Goal: Task Accomplishment & Management: Use online tool/utility

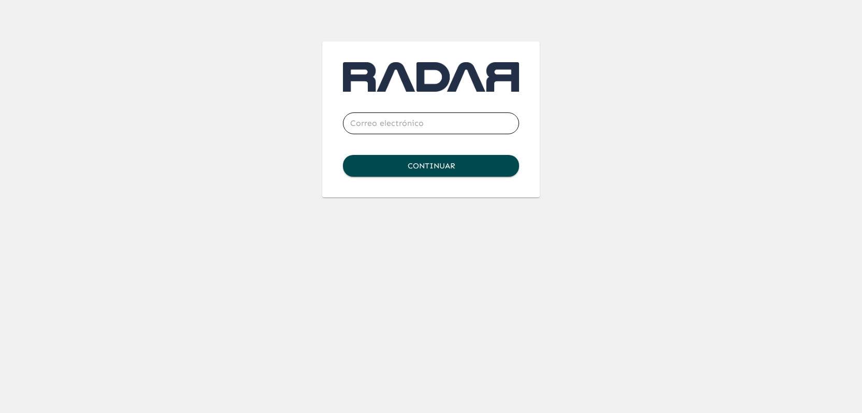
click at [366, 122] on input "email" at bounding box center [431, 123] width 176 height 29
type input "[PERSON_NAME][EMAIL_ADDRESS][DOMAIN_NAME]"
click button "Continuar" at bounding box center [431, 166] width 176 height 22
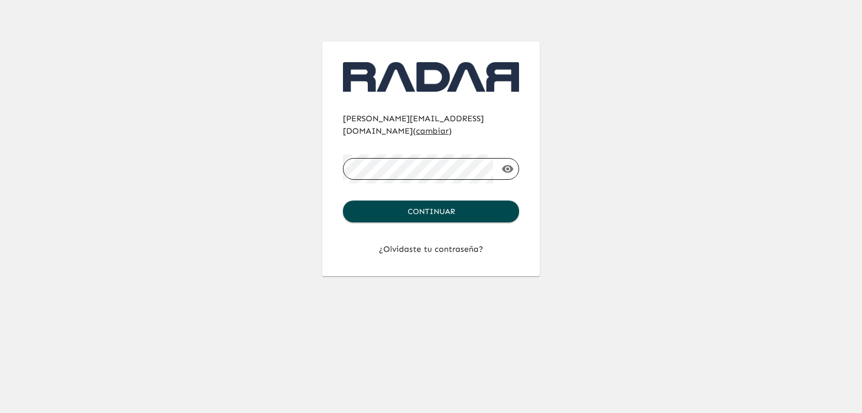
click at [343, 200] on button "Continuar" at bounding box center [431, 211] width 176 height 22
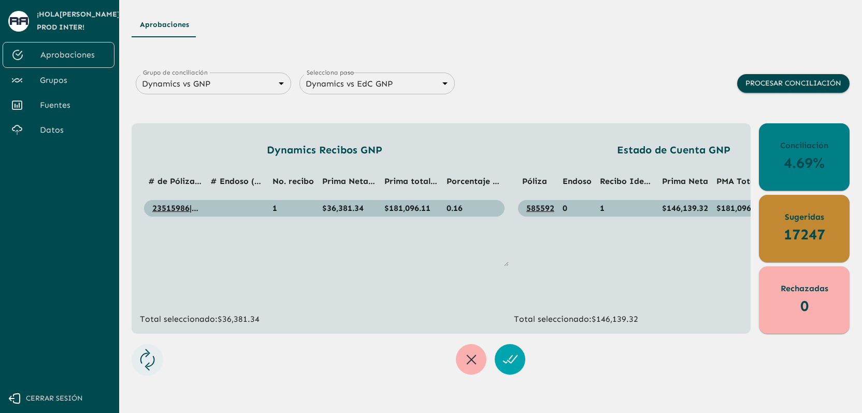
click at [60, 128] on span "Datos" at bounding box center [73, 130] width 66 height 12
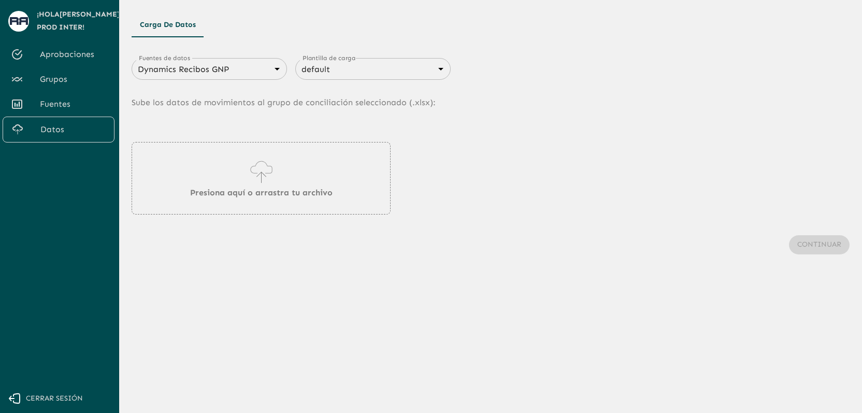
click at [216, 78] on div "Dynamics Recibos GNP 683f283f336112e7999fc7c3 Fuentes de datos" at bounding box center [209, 69] width 155 height 22
click at [248, 66] on body "Se están procesando los movimientos. Algunas acciones permanecerán deshabilitad…" at bounding box center [431, 206] width 862 height 413
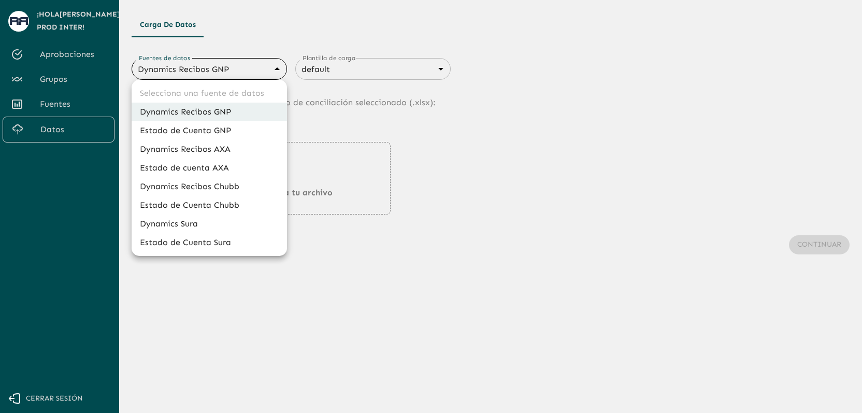
click at [237, 187] on li "Dynamics Recibos Chubb" at bounding box center [209, 186] width 155 height 19
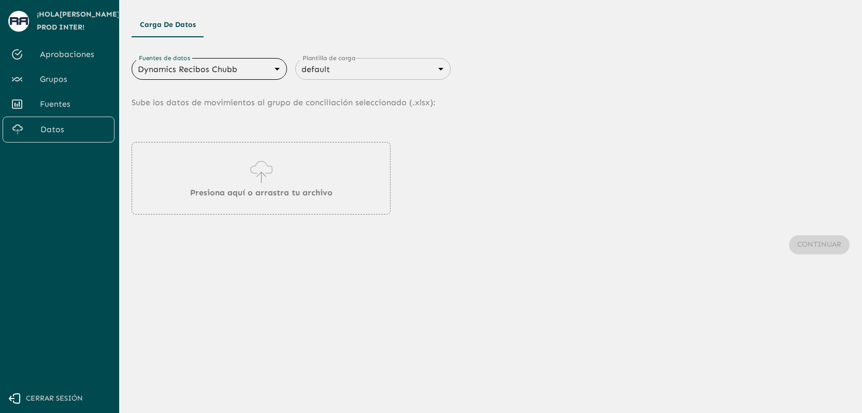
type input "689e1556cd921e7dc77ad380"
type input "689e16f88d8cdb3947696e28"
click at [274, 188] on p "Presiona aquí o arrastra tu archivo" at bounding box center [261, 192] width 142 height 12
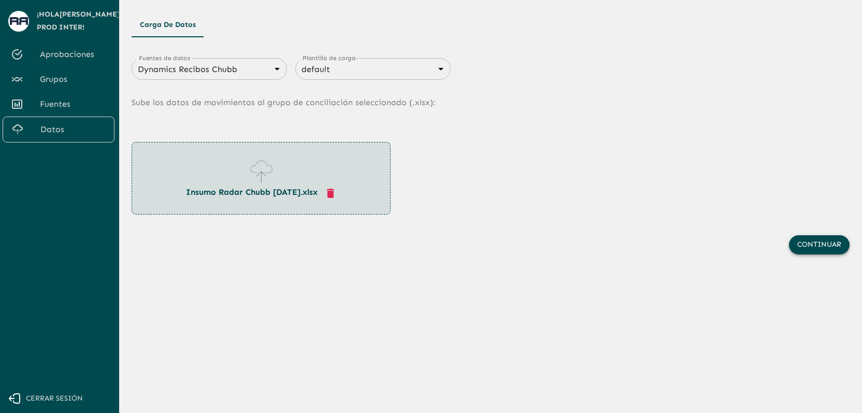
click at [813, 245] on button "Continuar" at bounding box center [819, 244] width 61 height 19
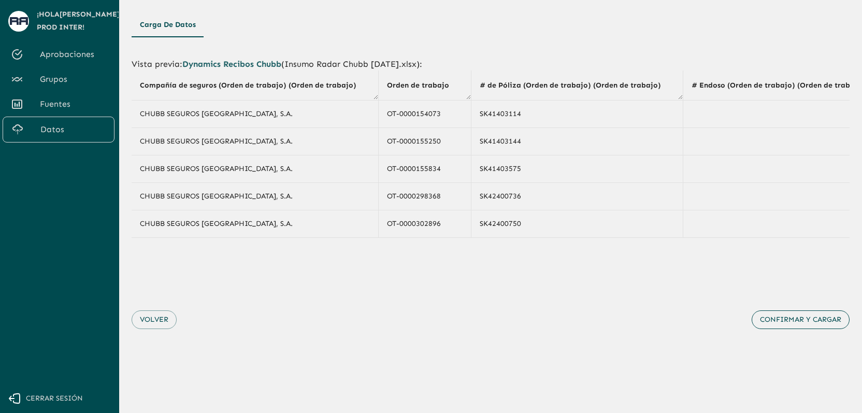
click at [811, 323] on button "Confirmar y cargar" at bounding box center [800, 319] width 98 height 19
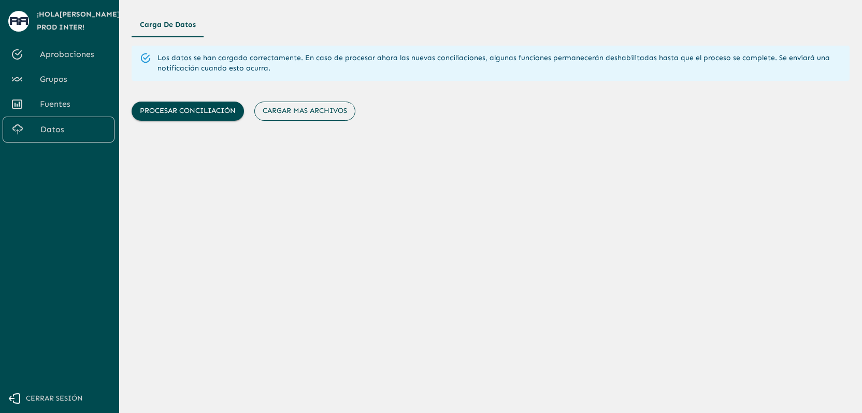
click at [319, 113] on button "Cargar mas archivos" at bounding box center [304, 110] width 101 height 19
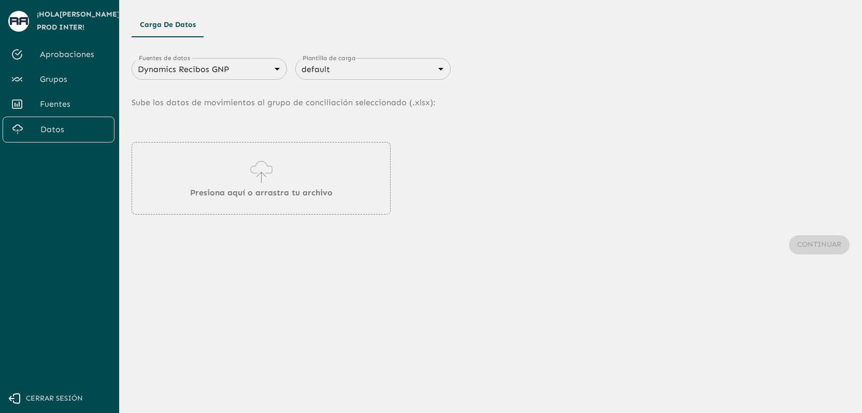
click at [233, 74] on body "Se están procesando los movimientos. Algunas acciones permanecerán deshabilitad…" at bounding box center [431, 206] width 862 height 413
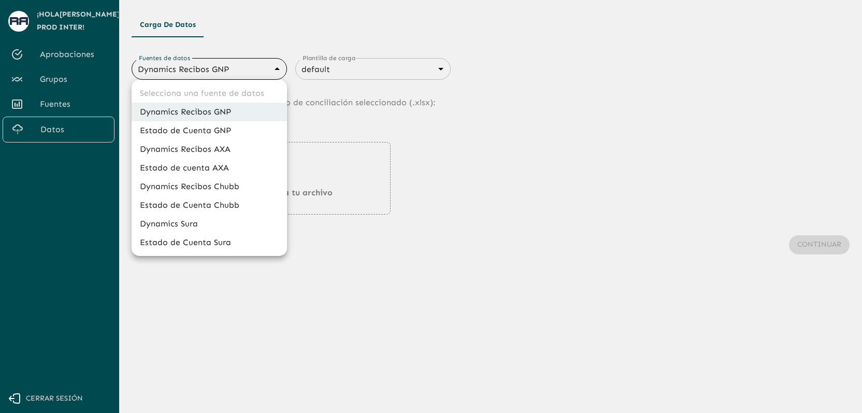
click at [226, 208] on li "Estado de Cuenta Chubb" at bounding box center [209, 205] width 155 height 19
type input "689d09c921c1a90337335caf"
type input "689d09ce21c1a90337335cb2"
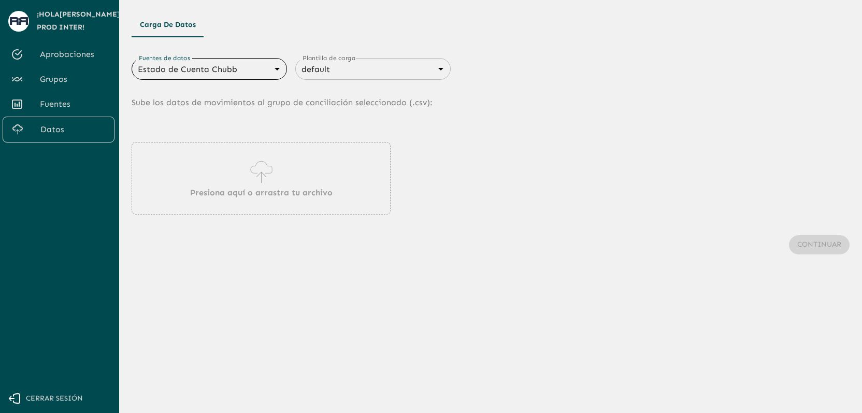
drag, startPoint x: 253, startPoint y: 196, endPoint x: 239, endPoint y: 204, distance: 16.0
click at [254, 196] on p "Presiona aquí o arrastra tu archivo" at bounding box center [261, 192] width 142 height 12
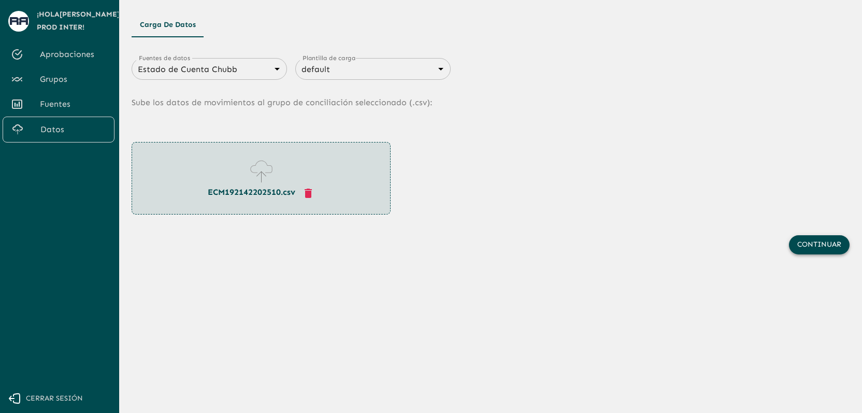
click at [831, 249] on button "Continuar" at bounding box center [819, 244] width 61 height 19
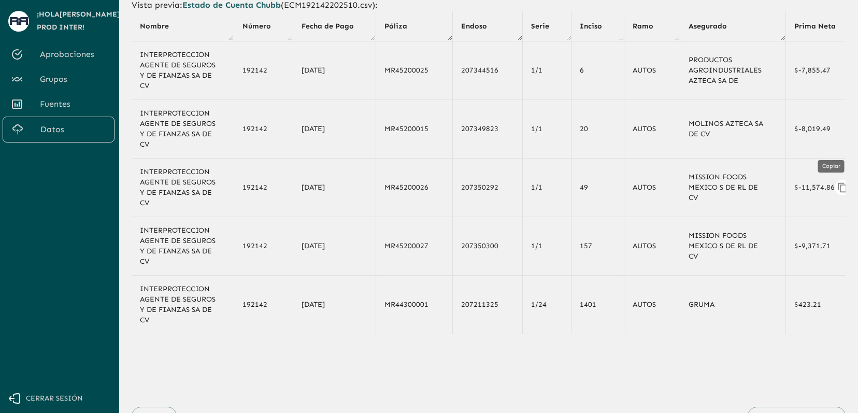
scroll to position [109, 0]
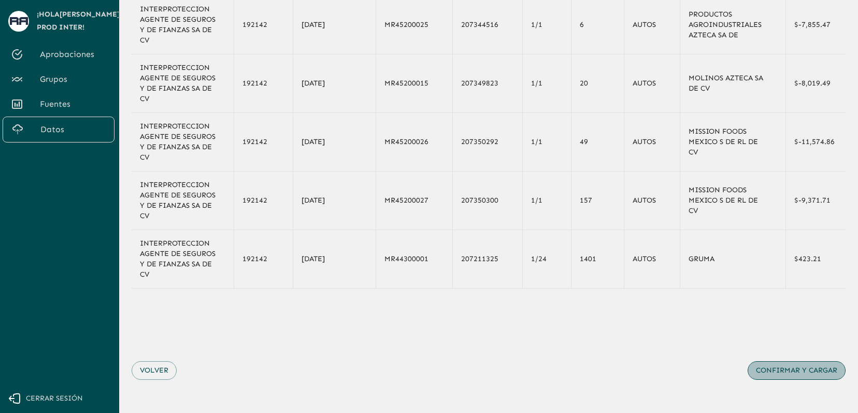
click at [804, 374] on button "Confirmar y cargar" at bounding box center [796, 370] width 98 height 19
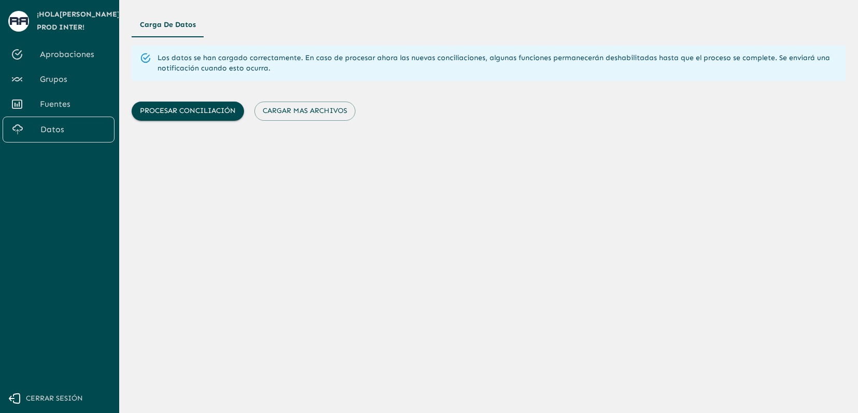
scroll to position [0, 0]
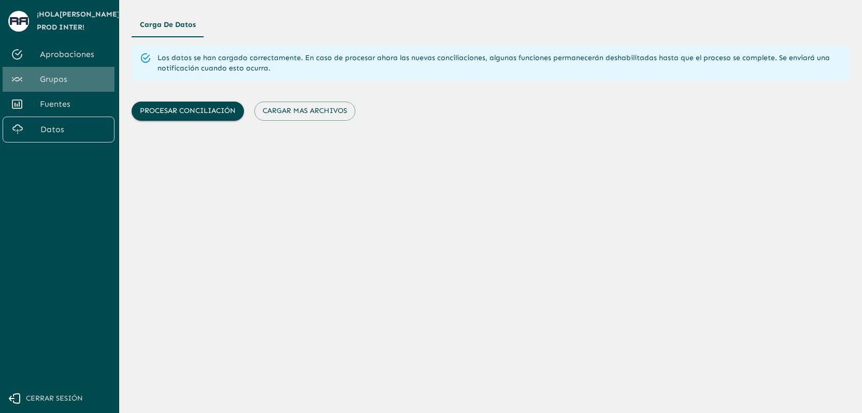
click at [86, 90] on link "Grupos" at bounding box center [59, 79] width 112 height 25
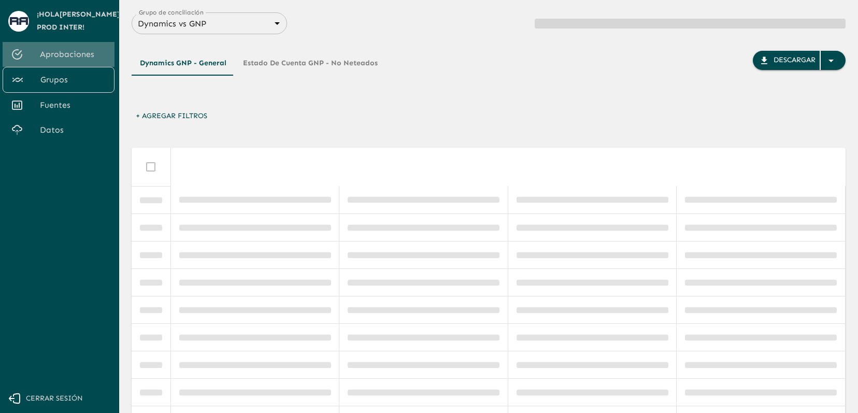
click at [90, 63] on link "Aprobaciones" at bounding box center [59, 54] width 112 height 25
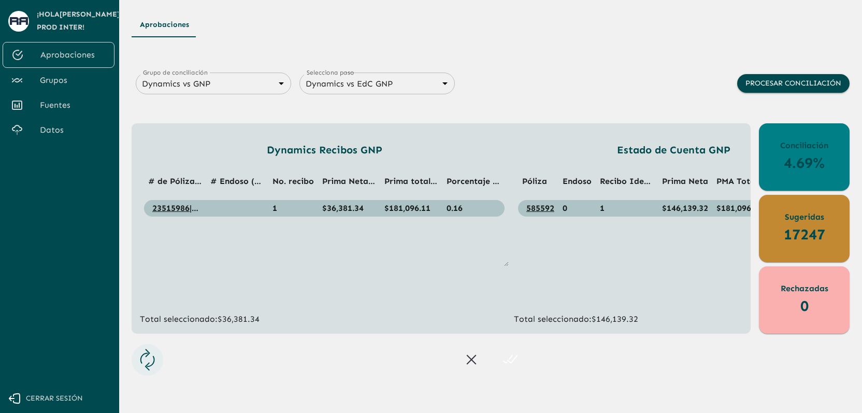
click at [286, 82] on body "Se están procesando los movimientos. Algunas acciones permanecerán deshabilitad…" at bounding box center [431, 206] width 862 height 413
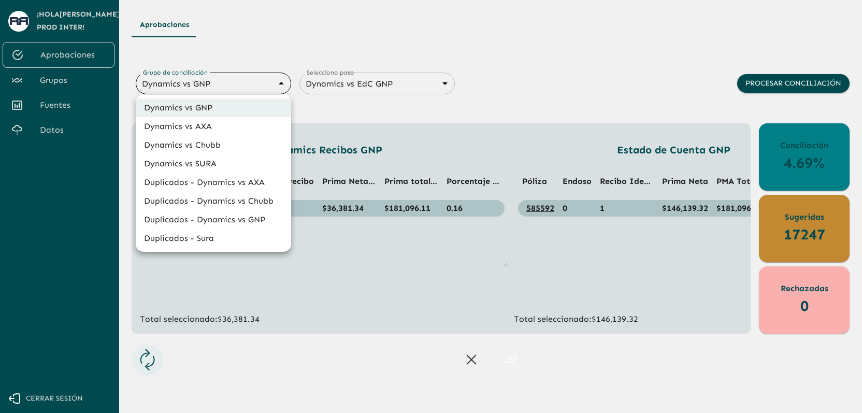
click at [242, 150] on li "Dynamics vs Chubb" at bounding box center [213, 145] width 155 height 19
type input "68a4fa31dcf0943ad4a1d1ca"
type input "68a77f54edf762ea3ce6cff6"
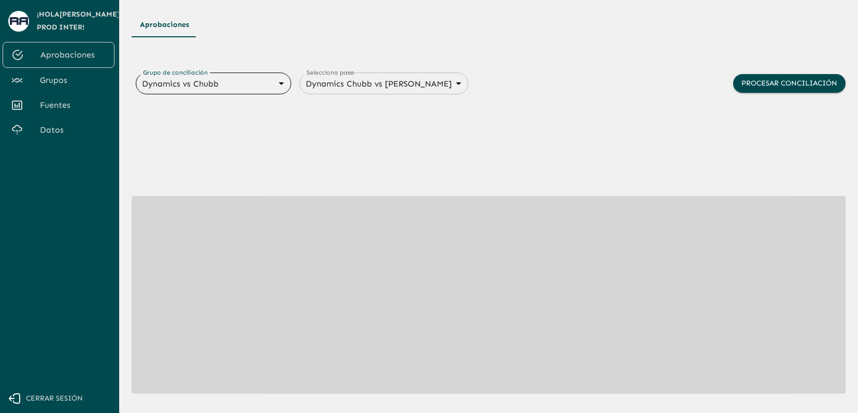
type input "6848843415205559d9cb70b5"
type input "68487f30547a47458232f6ec"
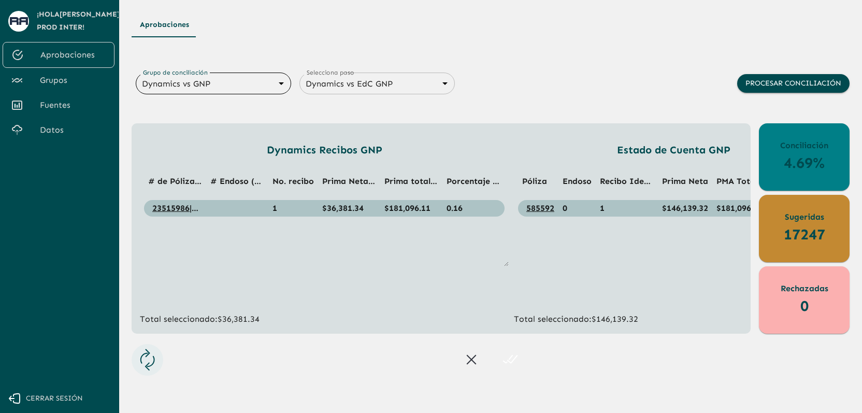
click at [222, 82] on body "Se están procesando los movimientos. Algunas acciones permanecerán deshabilitad…" at bounding box center [431, 206] width 862 height 413
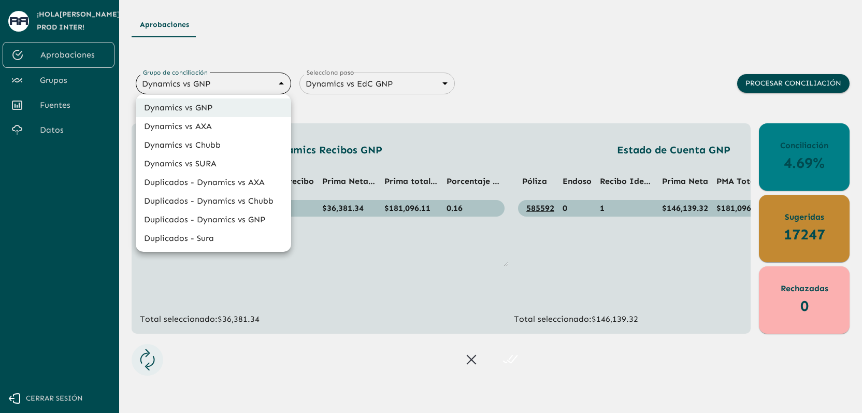
click at [218, 150] on li "Dynamics vs Chubb" at bounding box center [213, 145] width 155 height 19
type input "68a4fa31dcf0943ad4a1d1ca"
type input "68a77f54edf762ea3ce6cff6"
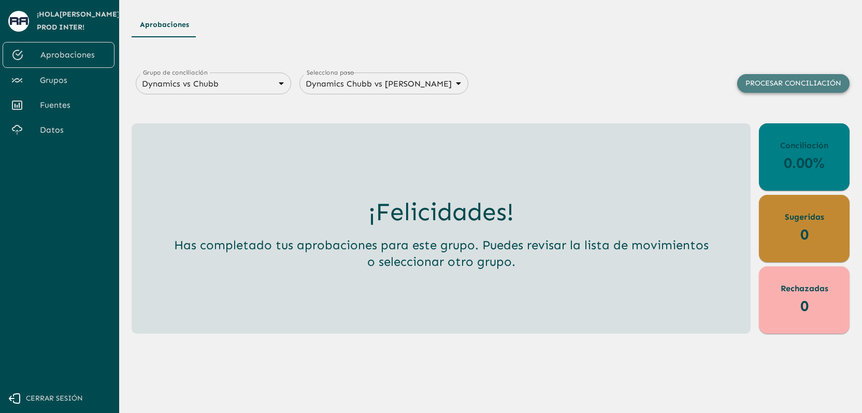
click at [783, 83] on button "Procesar conciliación" at bounding box center [793, 83] width 112 height 19
drag, startPoint x: 775, startPoint y: 166, endPoint x: 781, endPoint y: 166, distance: 6.2
click at [781, 166] on div "Conciliación 10.89%" at bounding box center [804, 156] width 91 height 67
drag, startPoint x: 781, startPoint y: 166, endPoint x: 826, endPoint y: 166, distance: 44.5
click at [826, 166] on p "10.89%" at bounding box center [803, 163] width 49 height 22
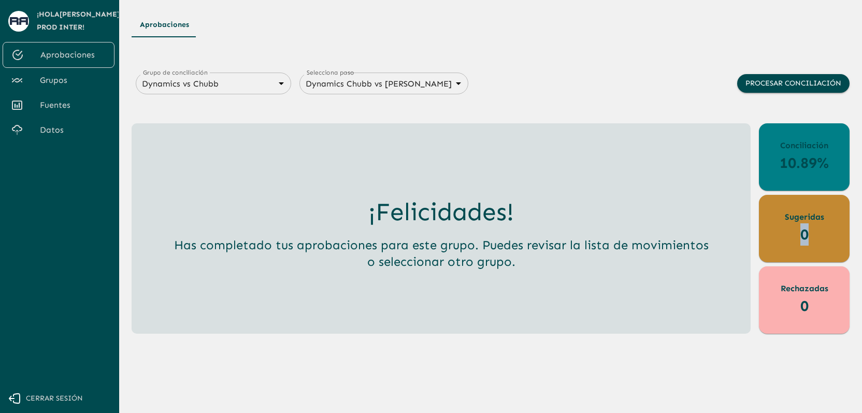
drag, startPoint x: 812, startPoint y: 231, endPoint x: 794, endPoint y: 233, distance: 18.2
click at [794, 233] on div "Sugeridas 0" at bounding box center [804, 228] width 91 height 67
click at [780, 167] on p "10.89%" at bounding box center [803, 163] width 49 height 22
drag, startPoint x: 780, startPoint y: 167, endPoint x: 827, endPoint y: 167, distance: 47.1
click at [827, 167] on p "10.89%" at bounding box center [803, 163] width 49 height 22
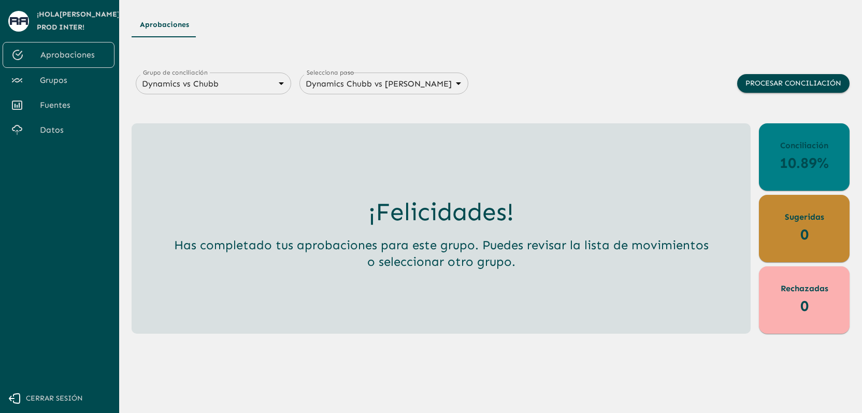
click at [573, 73] on div "Grupo de conciliación Dynamics vs Chubb 68a4fa31dcf0943ad4a1d1ca Grupo de conci…" at bounding box center [491, 95] width 718 height 55
click at [74, 77] on span "Grupos" at bounding box center [73, 80] width 66 height 12
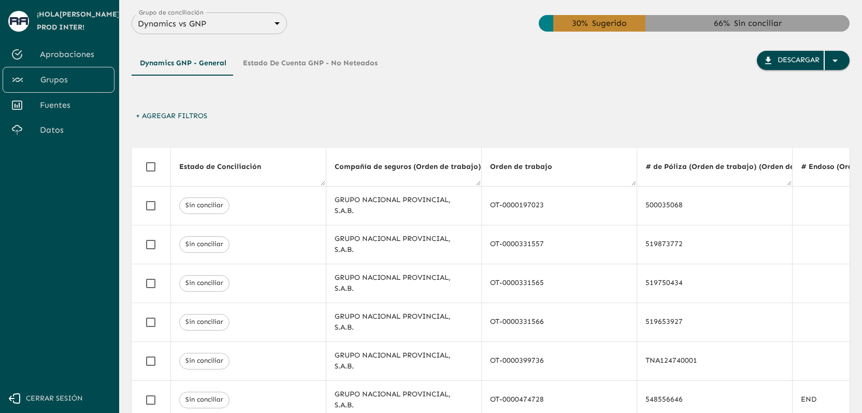
click at [213, 24] on body "Se están procesando los movimientos. Algunas acciones permanecerán deshabilitad…" at bounding box center [431, 206] width 862 height 413
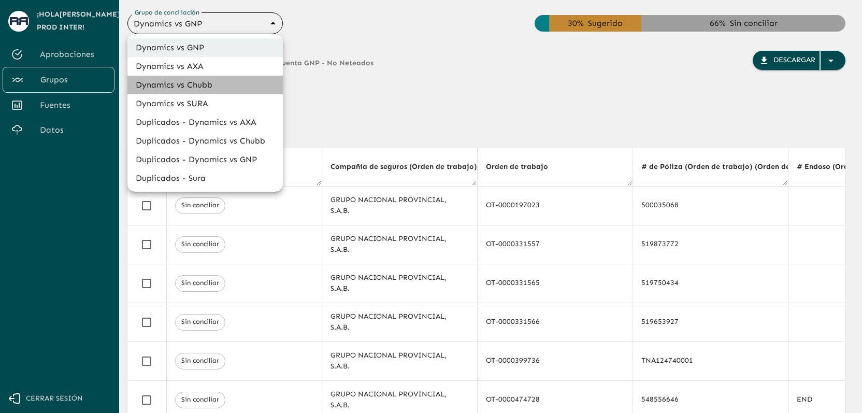
click at [216, 85] on li "Dynamics vs Chubb" at bounding box center [204, 85] width 155 height 19
type input "68a4fa31dcf0943ad4a1d1ca"
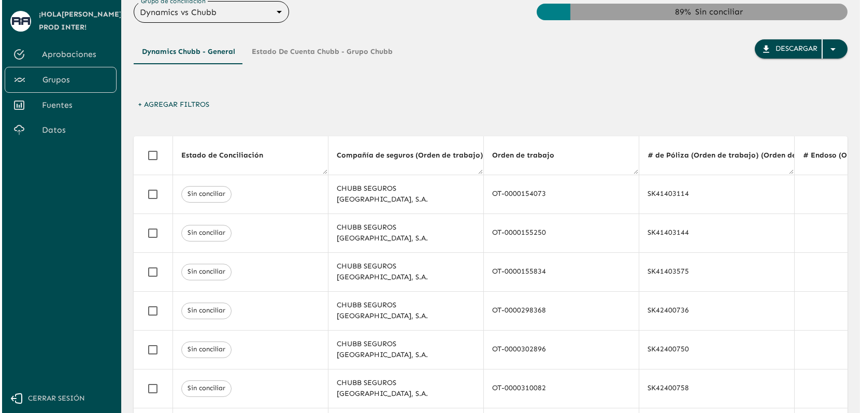
scroll to position [18, 0]
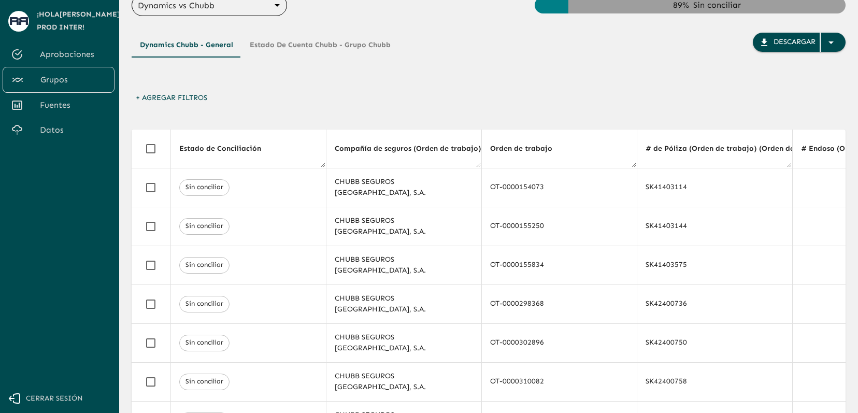
click at [197, 106] on button "+ Agregar Filtros" at bounding box center [172, 98] width 80 height 19
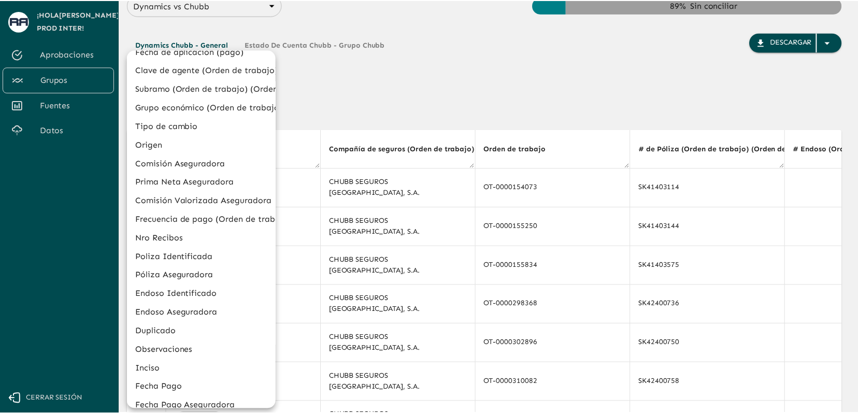
scroll to position [395, 0]
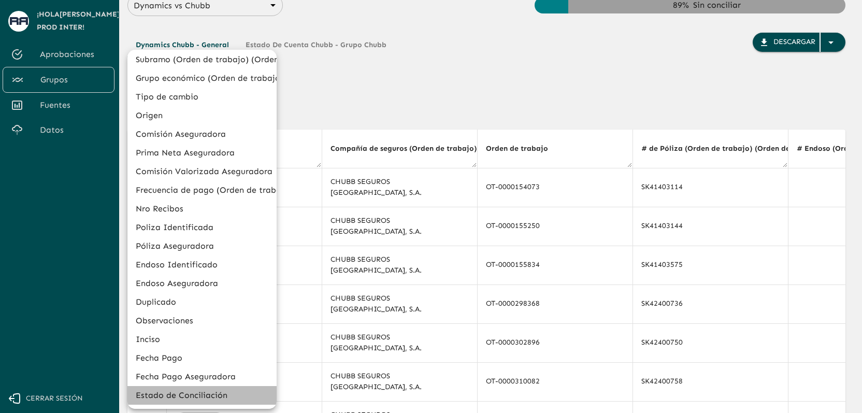
click at [223, 395] on li "Estado de Conciliación" at bounding box center [201, 395] width 149 height 19
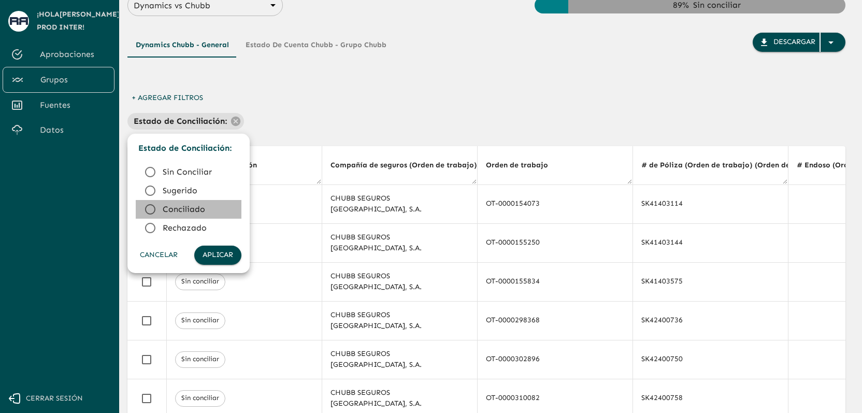
click at [194, 207] on span "Conciliado" at bounding box center [198, 209] width 70 height 12
click at [219, 253] on button "Aplicar" at bounding box center [217, 254] width 47 height 19
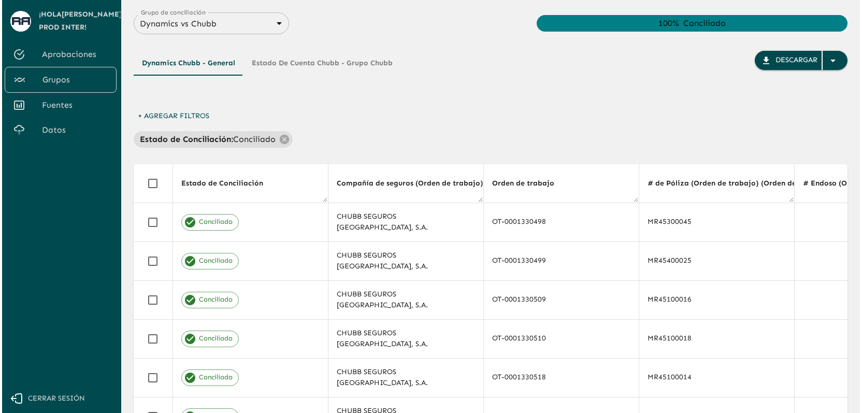
scroll to position [1, 0]
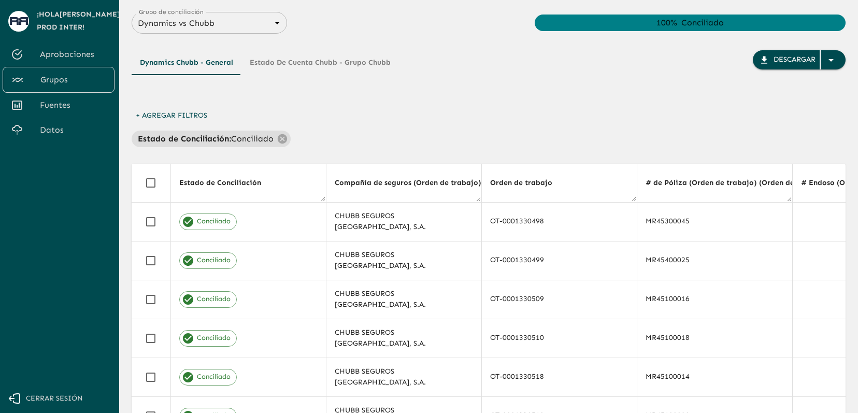
click at [195, 119] on button "+ Agregar Filtros" at bounding box center [172, 115] width 80 height 19
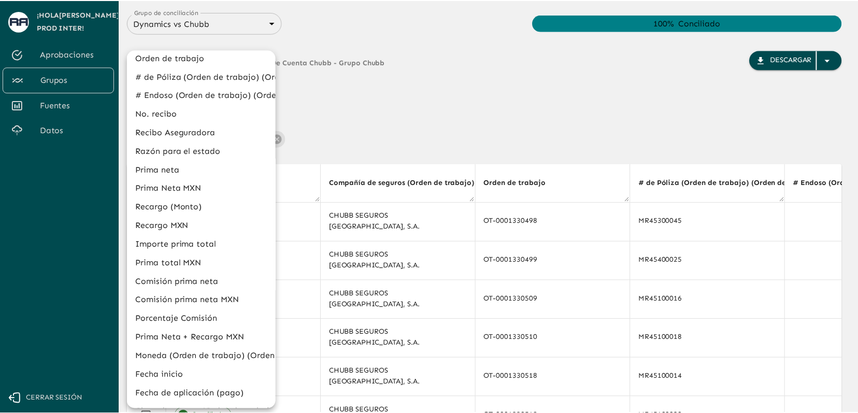
scroll to position [41, 0]
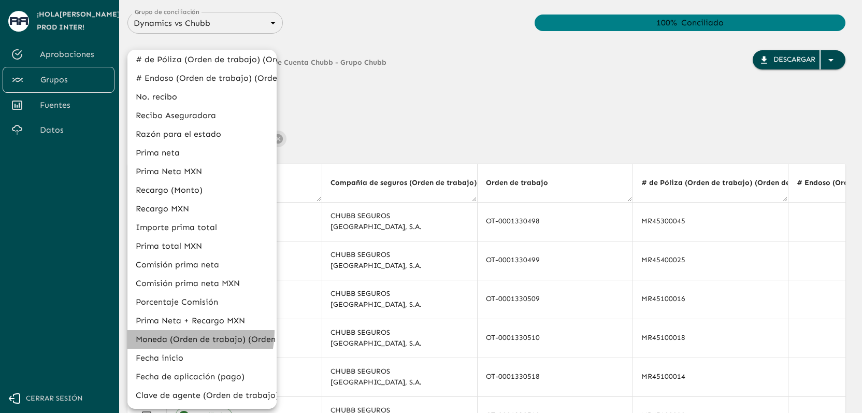
click at [186, 332] on li "Moneda (Orden de trabajo) (Orden de trabajo)" at bounding box center [201, 339] width 149 height 19
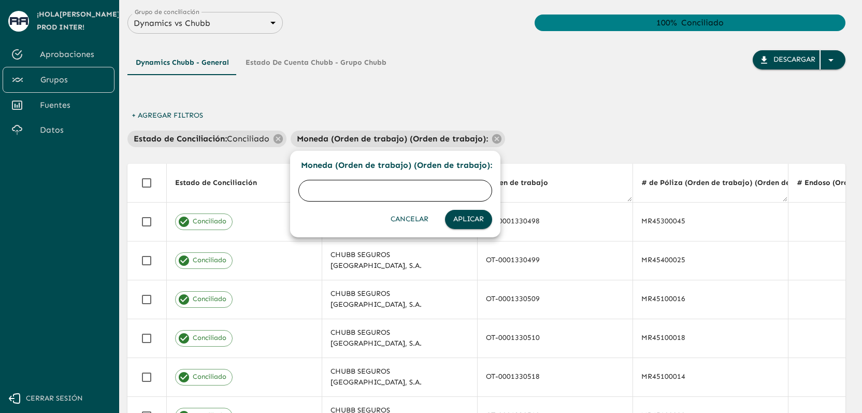
type input "u"
click at [469, 214] on button "Aplicar" at bounding box center [468, 219] width 47 height 19
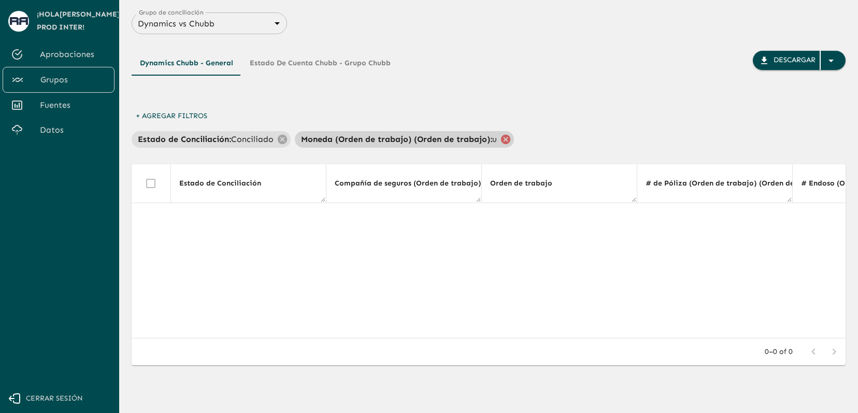
click at [501, 140] on icon at bounding box center [505, 138] width 9 height 9
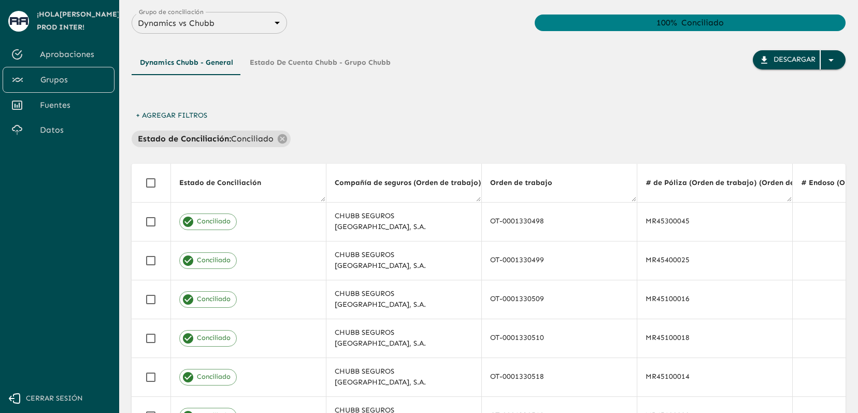
click at [529, 121] on div "+ Agregar Filtros Estado de Conciliación : Conciliado" at bounding box center [489, 126] width 714 height 41
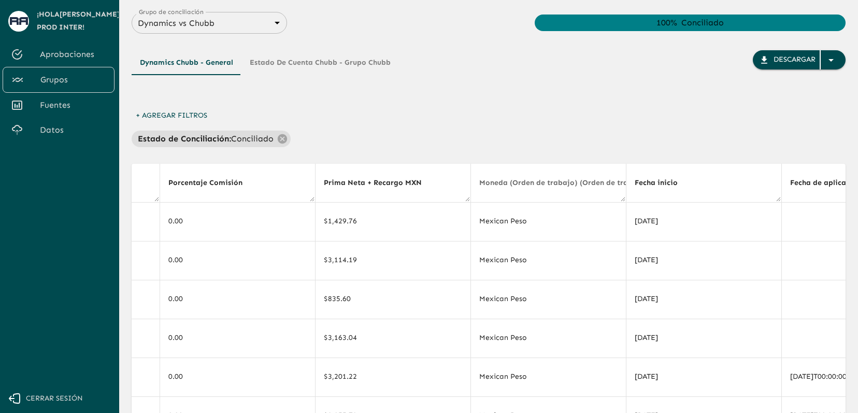
click at [585, 188] on span "Moneda (Orden de trabajo) (Orden de trabajo)" at bounding box center [570, 183] width 182 height 12
click at [582, 184] on span "Moneda (Orden de trabajo) (Orden de trabajo)" at bounding box center [570, 183] width 182 height 12
click at [604, 182] on span "Moneda (Orden de trabajo) (Orden de trabajo)" at bounding box center [570, 183] width 182 height 12
drag, startPoint x: 621, startPoint y: 175, endPoint x: 656, endPoint y: 171, distance: 35.4
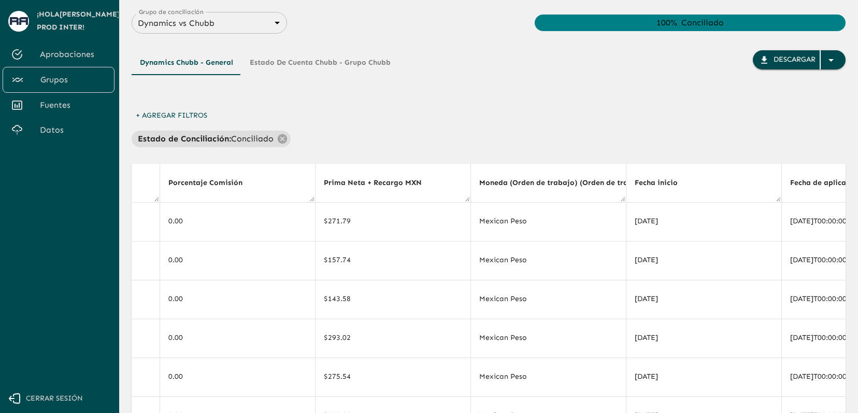
click at [656, 171] on tr "Estado de Conciliación Compañía de seguros (Orden de trabajo) (Orden de trabajo…" at bounding box center [761, 183] width 6253 height 39
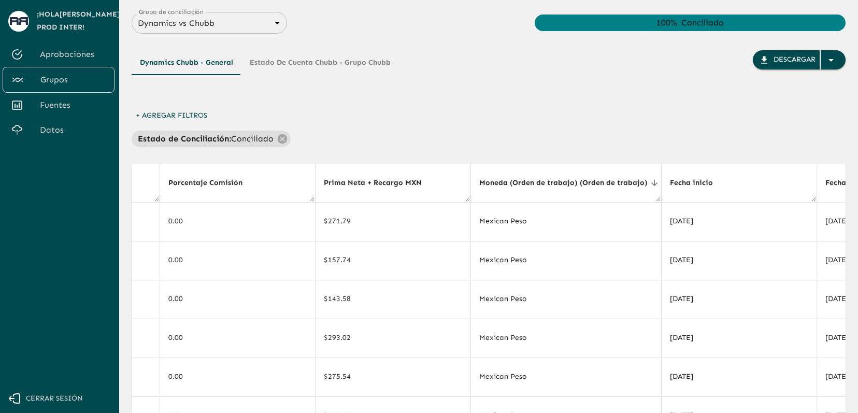
click at [649, 183] on icon at bounding box center [653, 182] width 9 height 9
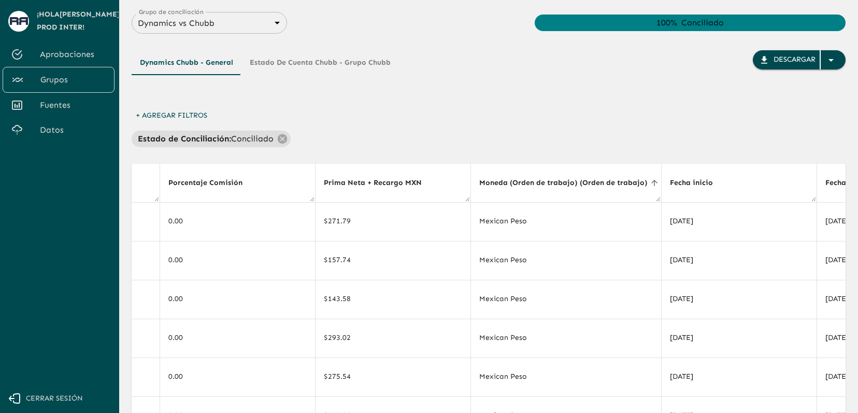
click at [649, 183] on icon at bounding box center [653, 182] width 9 height 9
click at [603, 153] on div "Dynamics Chubb - General Estado de Cuenta Chubb - Grupo Chubb Descargar + Agreg…" at bounding box center [489, 316] width 714 height 565
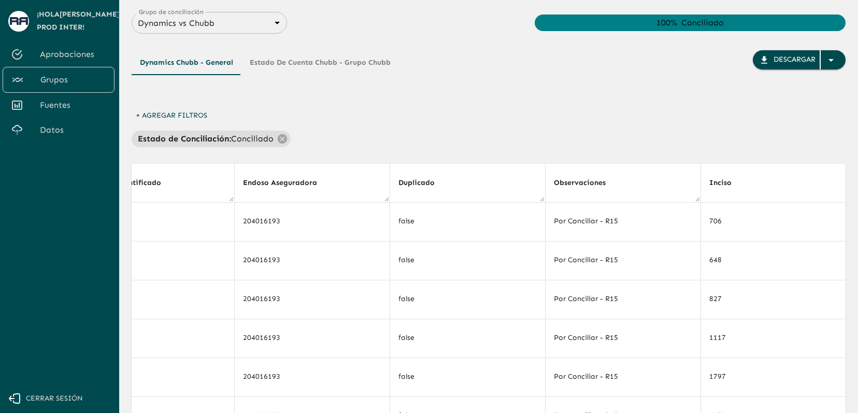
scroll to position [0, 5253]
click at [608, 182] on icon at bounding box center [612, 182] width 9 height 9
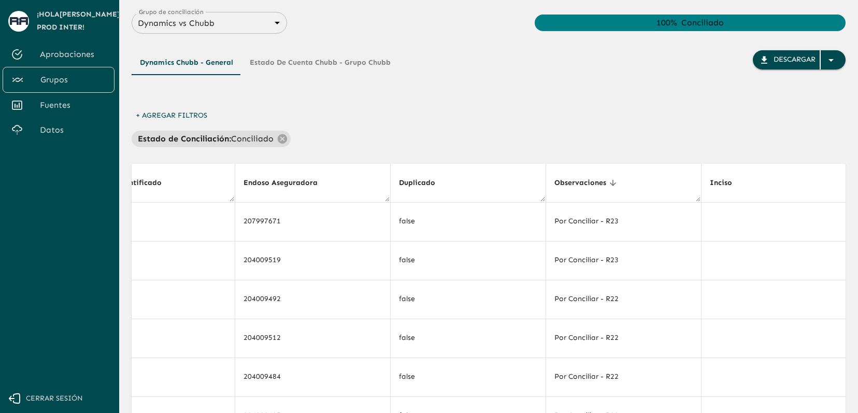
click at [612, 183] on span "Observaciones" at bounding box center [586, 183] width 65 height 12
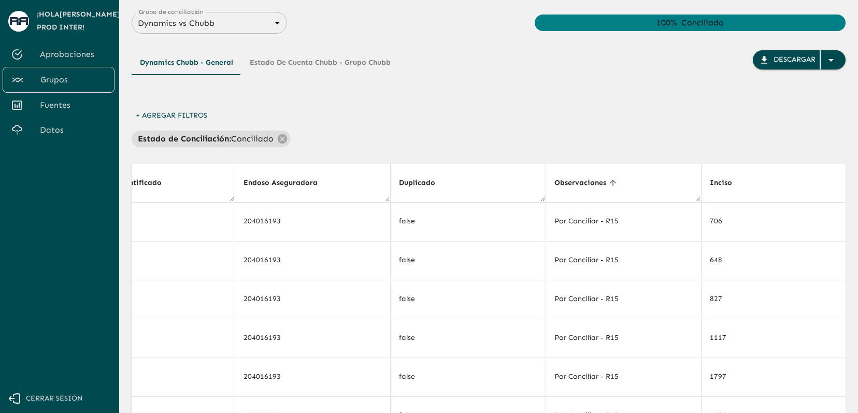
click at [612, 183] on span "Observaciones" at bounding box center [586, 183] width 65 height 12
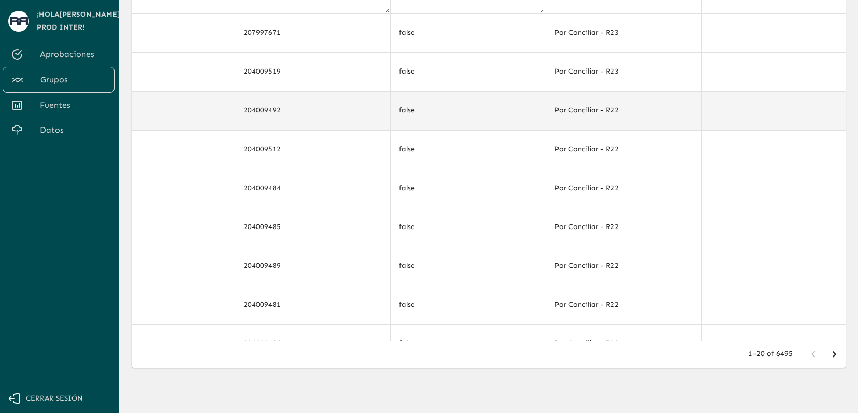
scroll to position [0, 0]
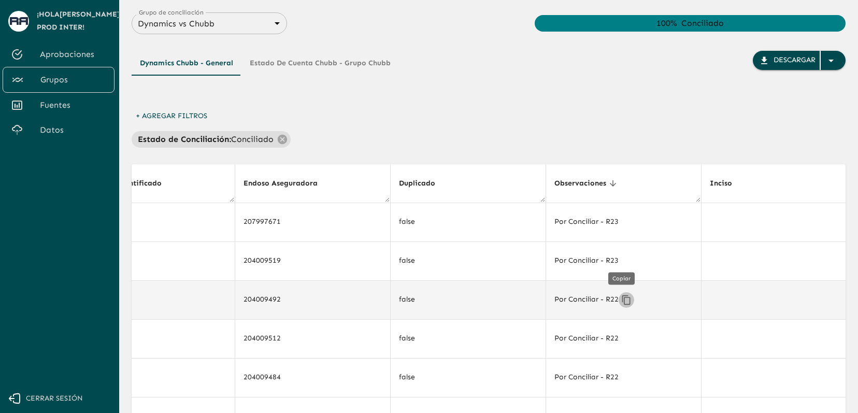
click at [625, 296] on icon "Copiar" at bounding box center [626, 300] width 10 height 10
click at [665, 139] on div "Estado de Conciliación : Conciliado" at bounding box center [489, 139] width 714 height 17
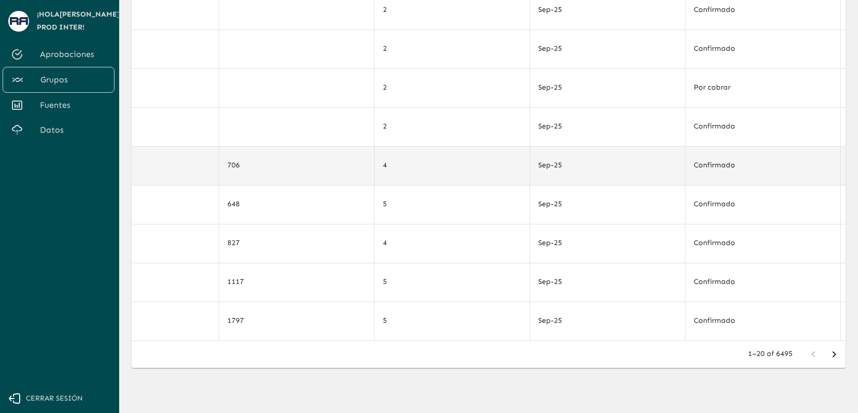
scroll to position [457, 0]
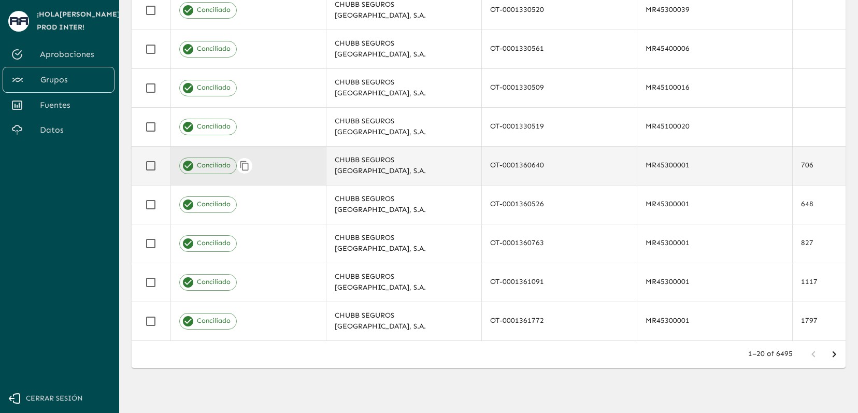
click at [274, 160] on div "Conciliado" at bounding box center [248, 165] width 138 height 17
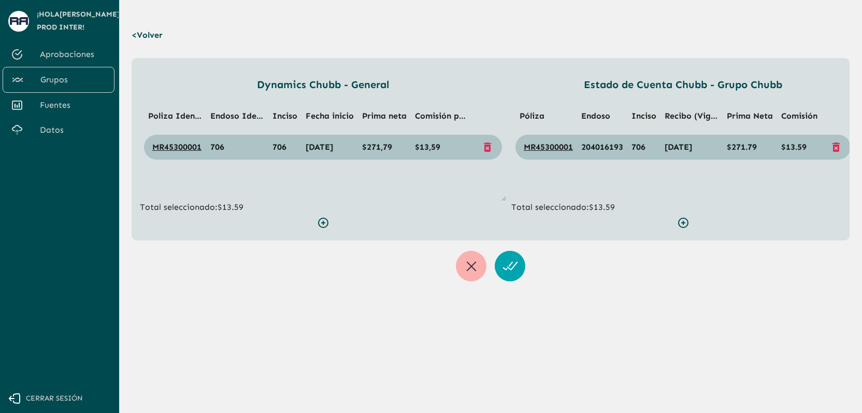
click at [605, 173] on ul "Póliza Endoso Inciso Recibo (Vig Póliza) Prima [PERSON_NAME] Comisión MR4530000…" at bounding box center [682, 149] width 343 height 104
click at [605, 201] on p "Total seleccionado: $13.59" at bounding box center [682, 207] width 343 height 12
click at [599, 149] on span "204016193" at bounding box center [602, 147] width 42 height 10
click at [221, 147] on span "706" at bounding box center [217, 147] width 14 height 10
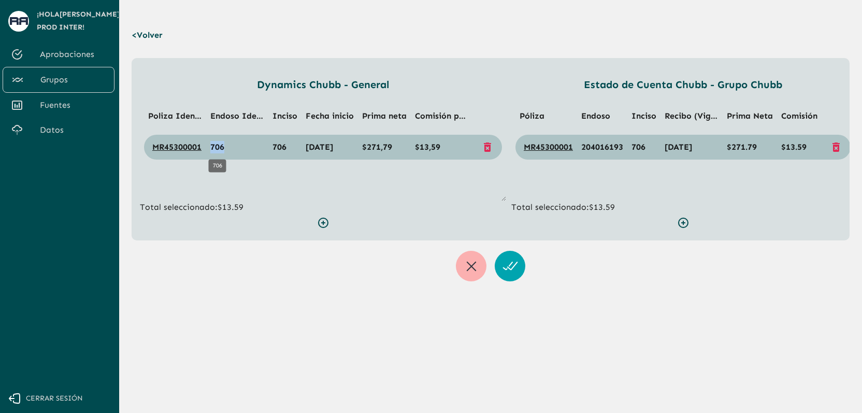
click at [221, 147] on span "706" at bounding box center [217, 147] width 14 height 10
click at [605, 149] on span "204016193" at bounding box center [602, 147] width 42 height 10
click at [560, 191] on ul "Póliza Endoso Inciso Recibo (Vig Póliza) Prima [PERSON_NAME] Comisión MR4530000…" at bounding box center [682, 149] width 343 height 104
drag, startPoint x: 269, startPoint y: 146, endPoint x: 290, endPoint y: 148, distance: 21.3
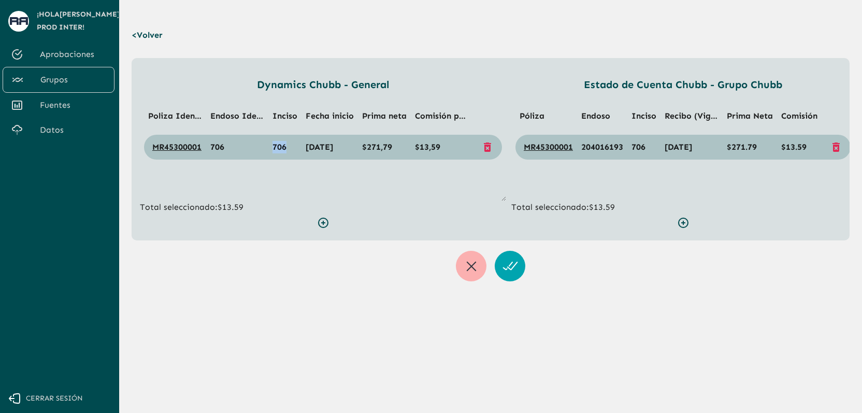
click at [290, 148] on td "706" at bounding box center [284, 147] width 33 height 25
drag, startPoint x: 636, startPoint y: 152, endPoint x: 642, endPoint y: 151, distance: 6.2
click at [643, 151] on body "Se están procesando los movimientos. Algunas acciones permanecerán deshabilitad…" at bounding box center [431, 206] width 862 height 413
click at [647, 150] on td "706" at bounding box center [643, 147] width 33 height 25
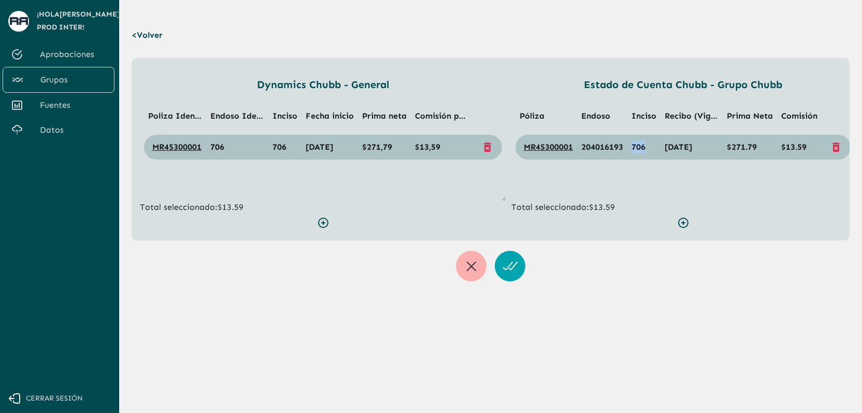
drag, startPoint x: 647, startPoint y: 149, endPoint x: 625, endPoint y: 149, distance: 21.7
click at [626, 149] on tr "MR45300001 204016193 706 [DATE] $271.79 $13.59" at bounding box center [682, 147] width 335 height 25
click at [216, 147] on span "706" at bounding box center [217, 147] width 14 height 10
click at [217, 147] on span "706" at bounding box center [217, 147] width 14 height 10
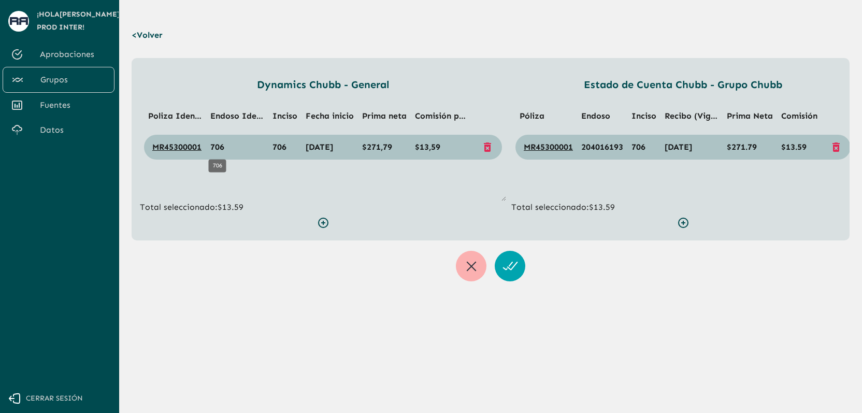
click at [215, 147] on span "706" at bounding box center [217, 147] width 14 height 10
click at [157, 42] on p "< Volver" at bounding box center [150, 35] width 36 height 29
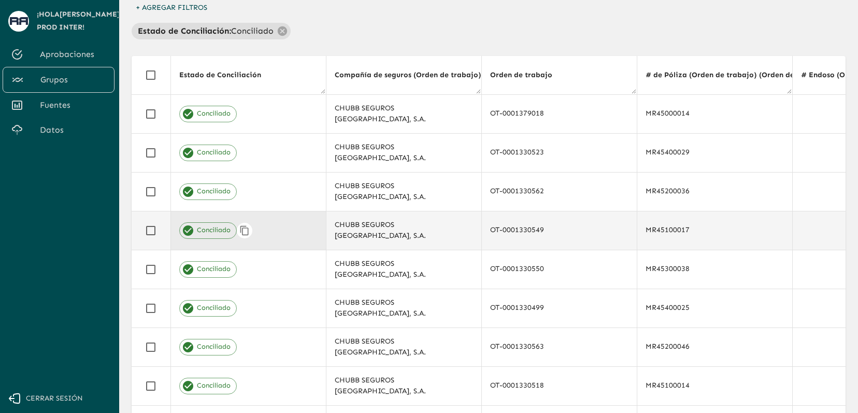
click at [272, 225] on div "Conciliado" at bounding box center [248, 230] width 138 height 17
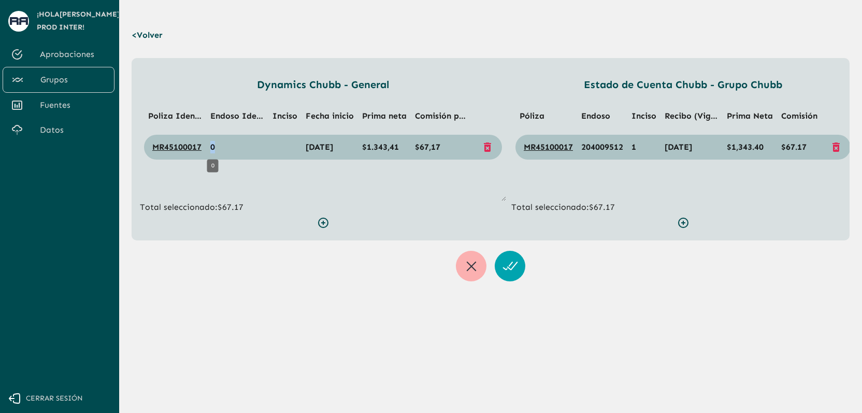
drag, startPoint x: 216, startPoint y: 146, endPoint x: 210, endPoint y: 147, distance: 6.3
click at [210, 147] on td "0" at bounding box center [237, 147] width 62 height 25
click at [233, 166] on table "Poliza Identificada Endoso Identificado Inciso Fecha inicio Prima [PERSON_NAME]…" at bounding box center [323, 132] width 358 height 70
click at [598, 146] on span "204009512" at bounding box center [602, 147] width 42 height 10
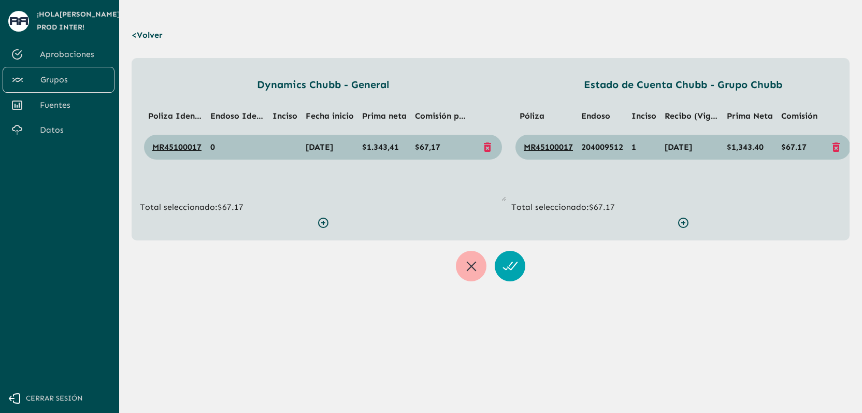
click at [637, 145] on td "1" at bounding box center [643, 147] width 33 height 25
drag, startPoint x: 638, startPoint y: 147, endPoint x: 629, endPoint y: 147, distance: 9.8
click at [629, 147] on td "1" at bounding box center [643, 147] width 33 height 25
click at [286, 145] on td at bounding box center [284, 147] width 33 height 25
click at [367, 192] on ul "Poliza Identificada Endoso Identificado Inciso Fecha inicio Prima [PERSON_NAME]…" at bounding box center [323, 149] width 366 height 104
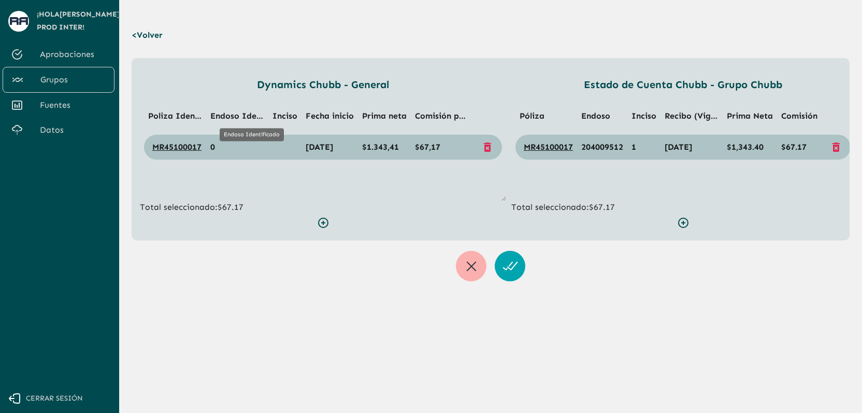
click at [231, 115] on span "Endoso Identificado" at bounding box center [251, 116] width 82 height 10
drag, startPoint x: 212, startPoint y: 115, endPoint x: 232, endPoint y: 117, distance: 19.7
click at [232, 117] on span "Endoso Identificado" at bounding box center [251, 116] width 82 height 10
click at [276, 178] on ul "Poliza Identificada Endoso Identificado Inciso Fecha inicio Prima [PERSON_NAME]…" at bounding box center [323, 149] width 366 height 104
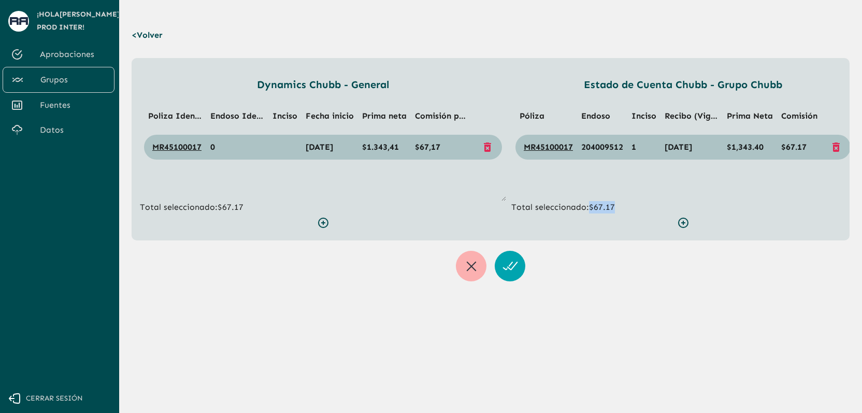
drag, startPoint x: 617, startPoint y: 208, endPoint x: 590, endPoint y: 205, distance: 26.6
click at [590, 205] on p "Total seleccionado: $67.17" at bounding box center [682, 207] width 343 height 12
click at [333, 145] on span "[DATE]" at bounding box center [319, 147] width 27 height 10
click at [633, 147] on td "1" at bounding box center [643, 147] width 33 height 25
click at [638, 178] on ul "Póliza Endoso Inciso Recibo (Vig Póliza) Prima [PERSON_NAME] Comisión MR4510001…" at bounding box center [682, 149] width 343 height 104
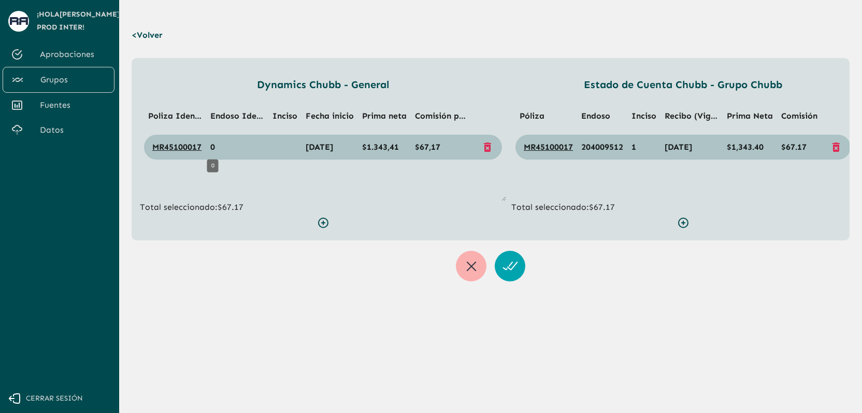
click at [210, 150] on span "0" at bounding box center [212, 147] width 5 height 10
click at [157, 41] on p "< Volver" at bounding box center [150, 35] width 36 height 29
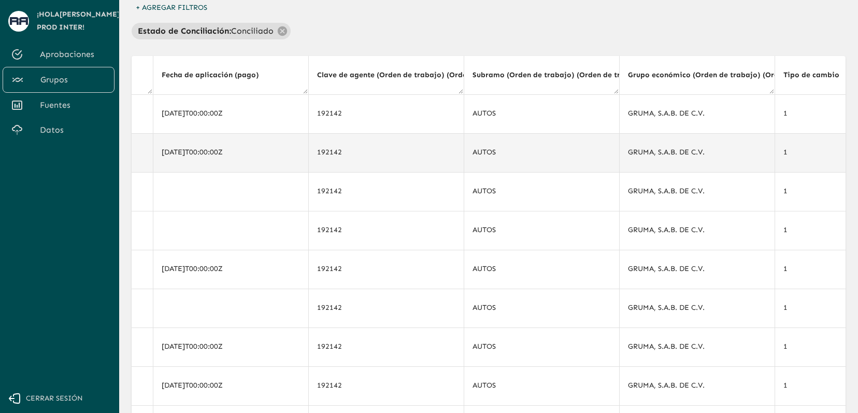
scroll to position [0, 3241]
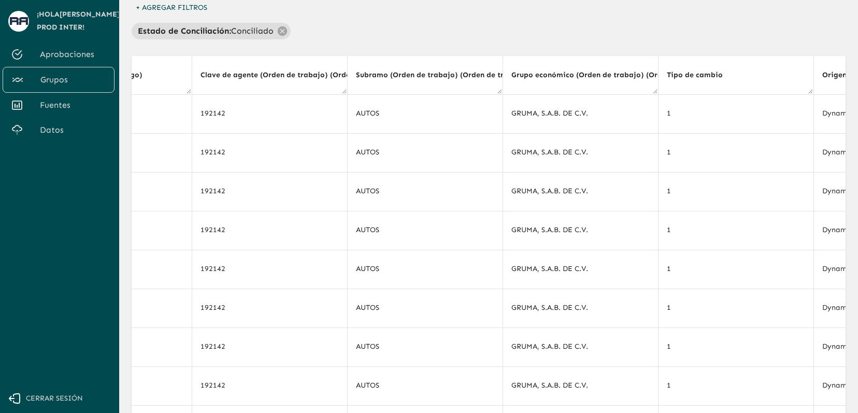
click at [548, 37] on div "Estado de Conciliación : Conciliado" at bounding box center [489, 31] width 714 height 17
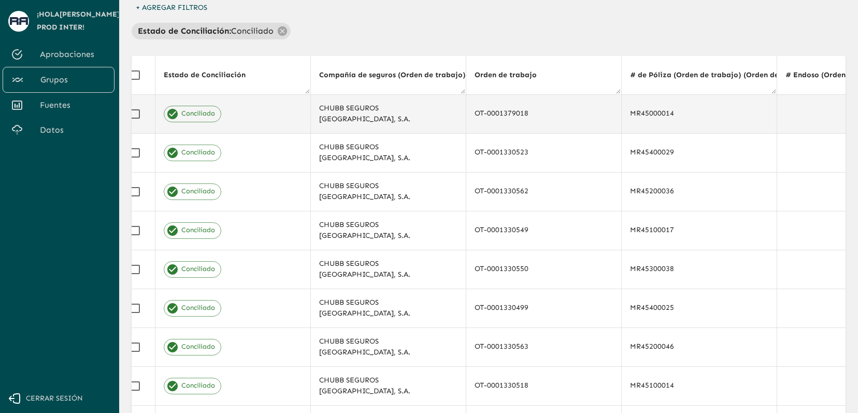
scroll to position [0, 0]
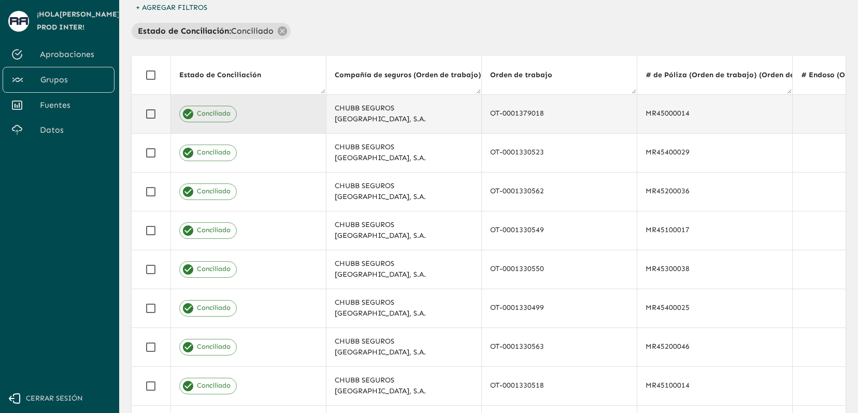
click at [222, 123] on td "Conciliado" at bounding box center [247, 113] width 155 height 39
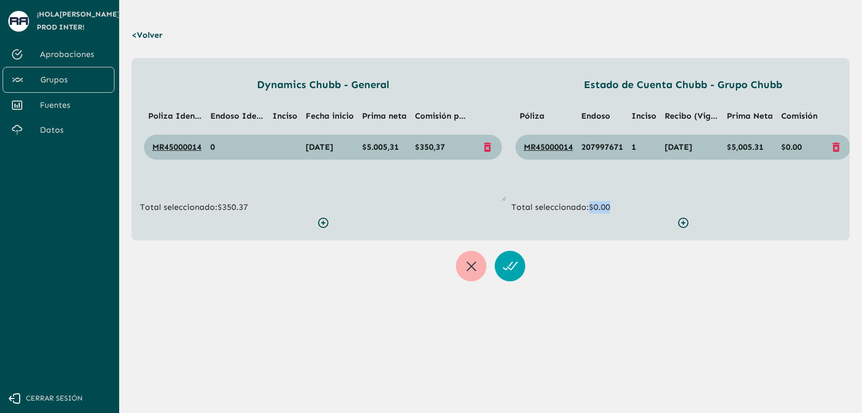
drag, startPoint x: 611, startPoint y: 205, endPoint x: 591, endPoint y: 206, distance: 19.7
click at [591, 206] on p "Total seleccionado: $0.00" at bounding box center [682, 207] width 343 height 12
click at [643, 180] on ul "Póliza Endoso Inciso Recibo (Vig Póliza) Prima [PERSON_NAME] Comisión MR4500001…" at bounding box center [682, 149] width 343 height 104
click at [426, 149] on span "$350,37" at bounding box center [430, 147] width 30 height 10
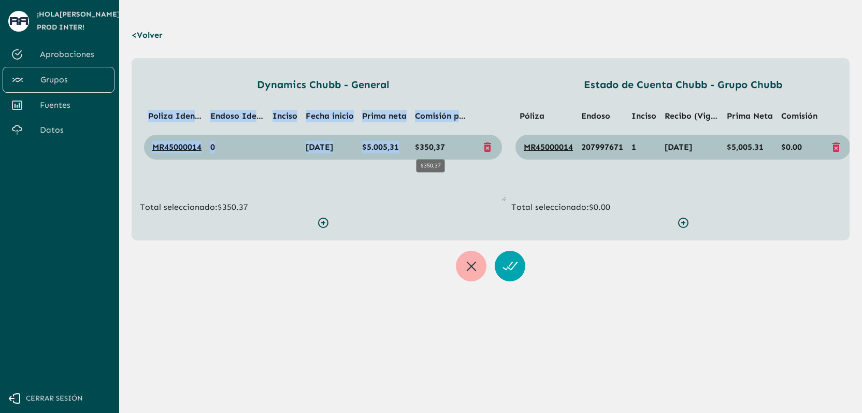
click at [426, 149] on span "$350,37" at bounding box center [430, 147] width 30 height 10
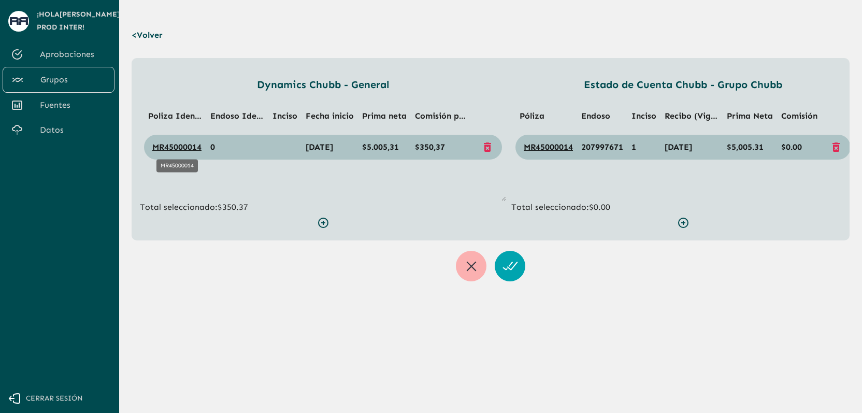
click at [178, 155] on div "MR45000014" at bounding box center [176, 162] width 43 height 21
click at [178, 151] on link "MR45000014" at bounding box center [176, 147] width 49 height 10
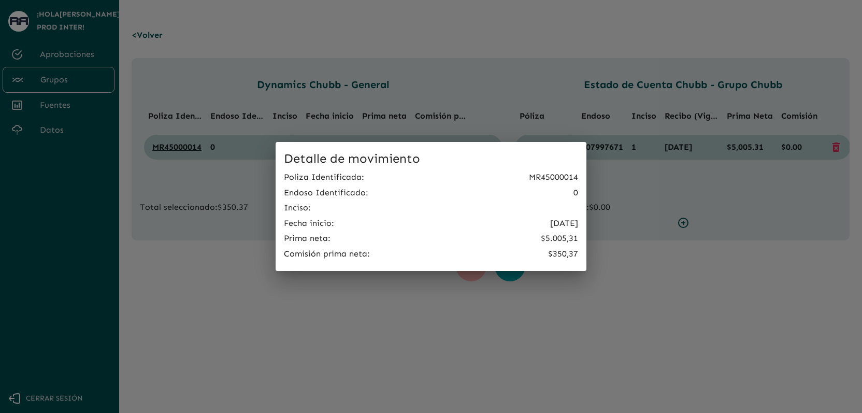
click at [551, 177] on p "MR45000014" at bounding box center [553, 177] width 49 height 12
copy p "MR45000014"
click at [432, 54] on div "Detalle de movimiento Poliza Identificada : MR45000014 Endoso Identificado : 0 …" at bounding box center [431, 206] width 862 height 413
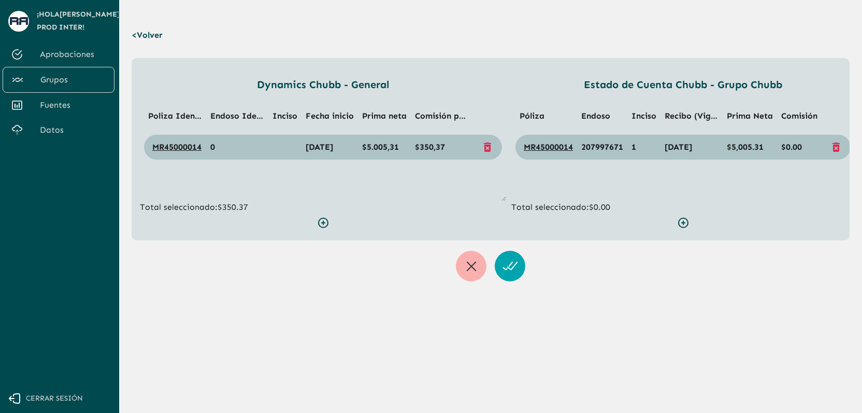
click at [171, 36] on div "< Volver Dynamics Chubb - General Poliza Identificada Endoso Identificado Incis…" at bounding box center [491, 146] width 718 height 269
click at [154, 35] on p "< Volver" at bounding box center [150, 35] width 36 height 29
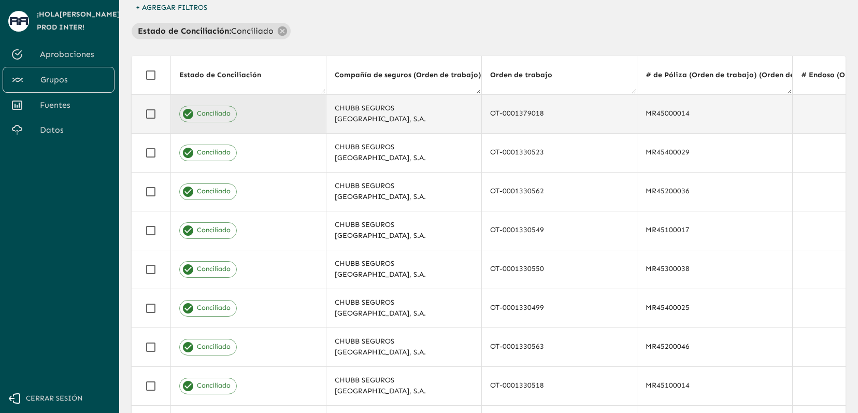
scroll to position [48, 0]
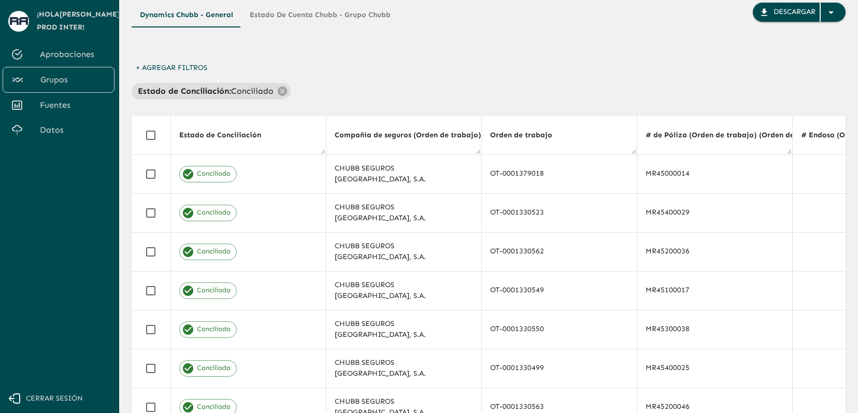
click at [185, 63] on button "+ Agregar Filtros" at bounding box center [172, 68] width 80 height 19
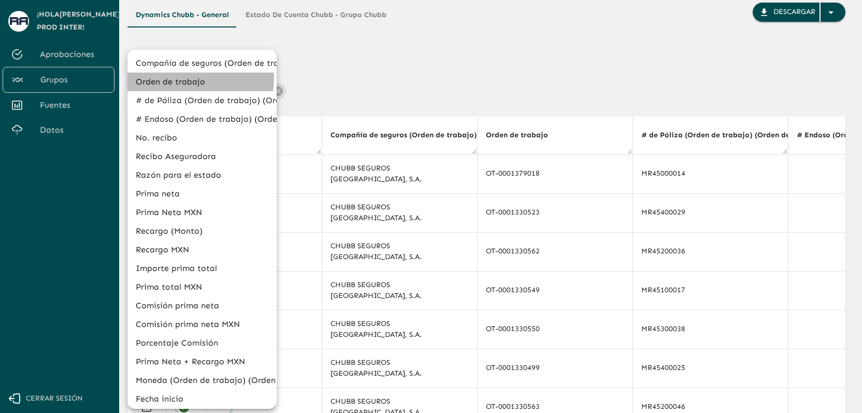
click at [184, 78] on li "Orden de trabajo" at bounding box center [201, 81] width 149 height 19
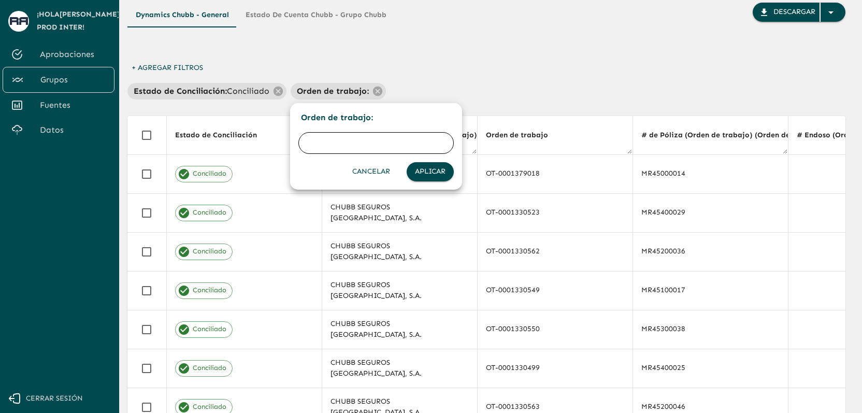
type input "MR45000014"
click at [378, 86] on div at bounding box center [431, 206] width 862 height 413
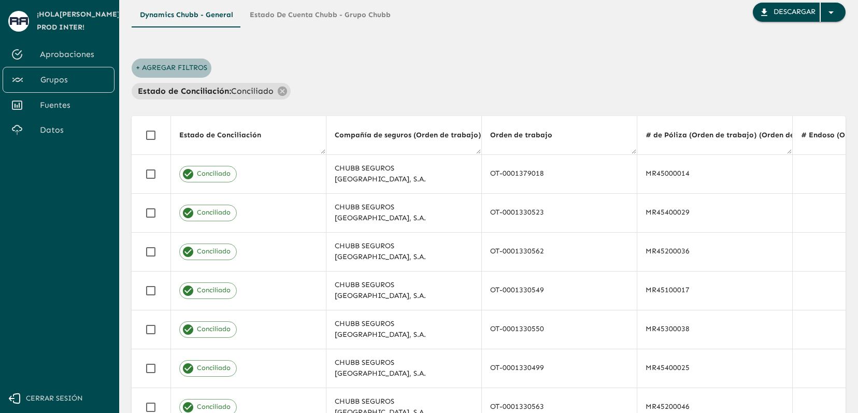
click at [177, 75] on button "+ Agregar Filtros" at bounding box center [172, 68] width 80 height 19
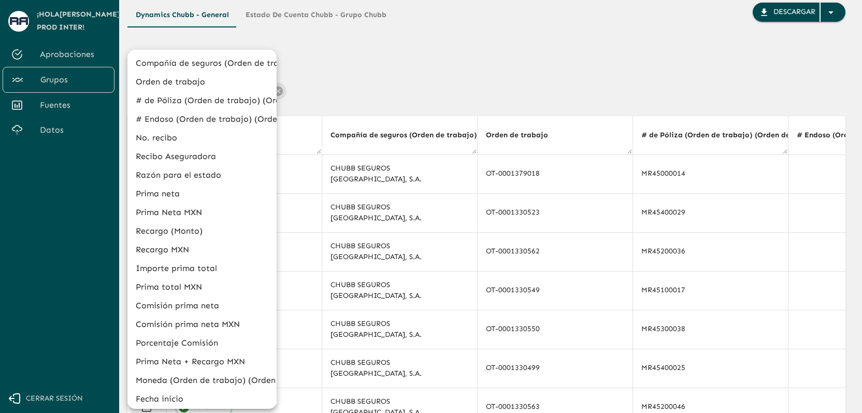
click at [192, 96] on li "# de Póliza (Orden de trabajo) (Orden de trabajo)" at bounding box center [201, 100] width 149 height 19
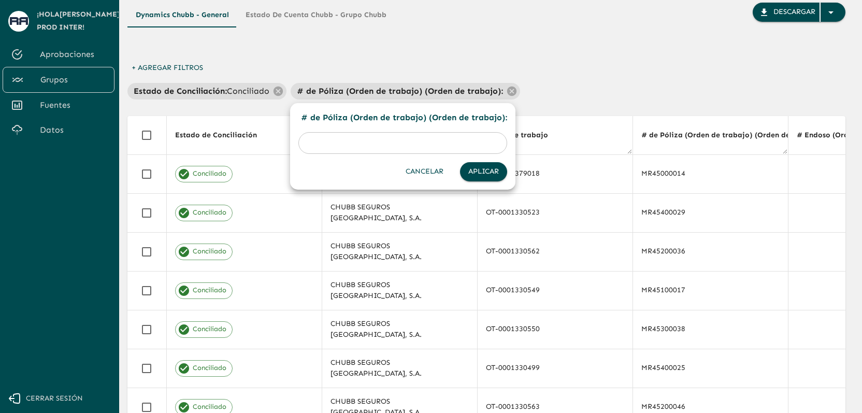
paste input "MR45000014"
type input "MR45000014"
click button "Aplicar" at bounding box center [483, 171] width 47 height 19
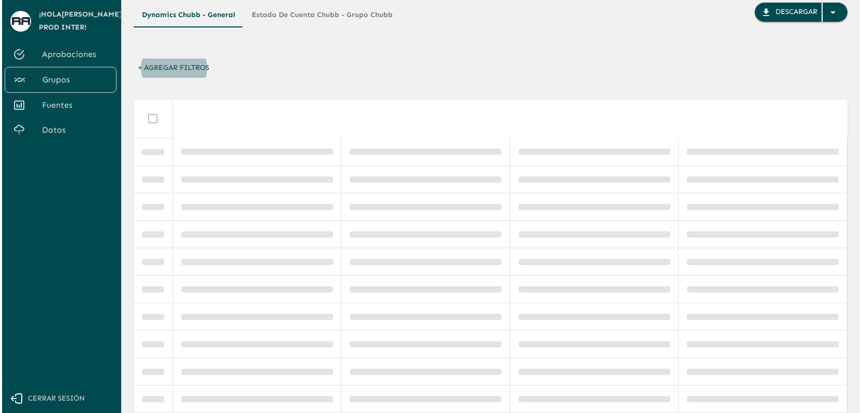
scroll to position [0, 0]
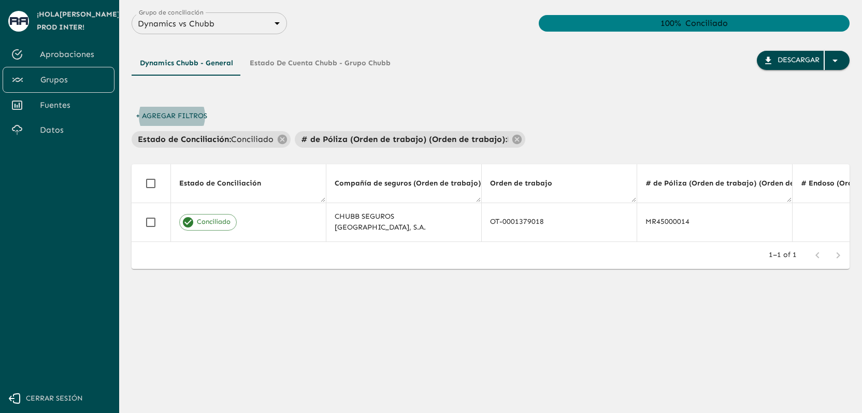
click at [487, 85] on div "Dynamics Chubb - General Estado de Cuenta Chubb - Grupo Chubb Descargar" at bounding box center [491, 79] width 718 height 56
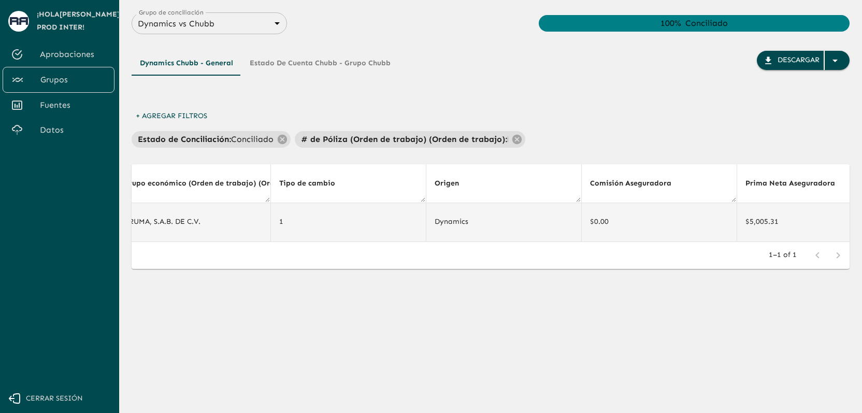
scroll to position [0, 3622]
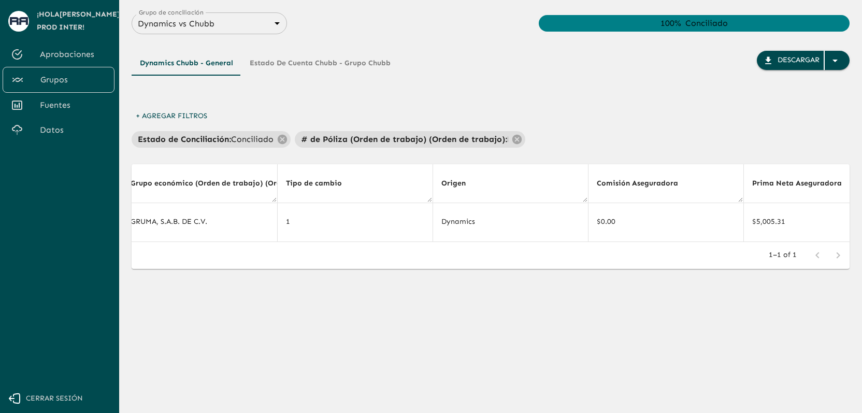
click at [608, 104] on div "Dynamics Chubb - General Estado de Cuenta Chubb - Grupo Chubb Descargar" at bounding box center [491, 79] width 718 height 56
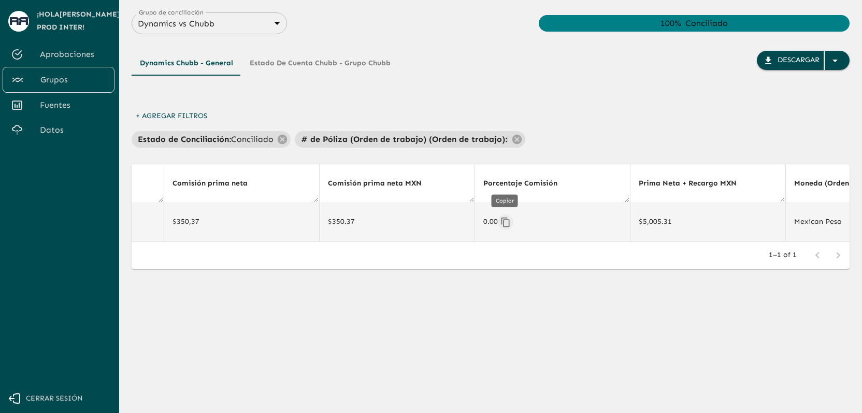
click at [501, 223] on icon "Copiar" at bounding box center [505, 221] width 8 height 9
click at [498, 224] on button "¡Copiado!" at bounding box center [506, 222] width 16 height 16
click at [501, 224] on icon "¡Copiado!" at bounding box center [505, 222] width 10 height 10
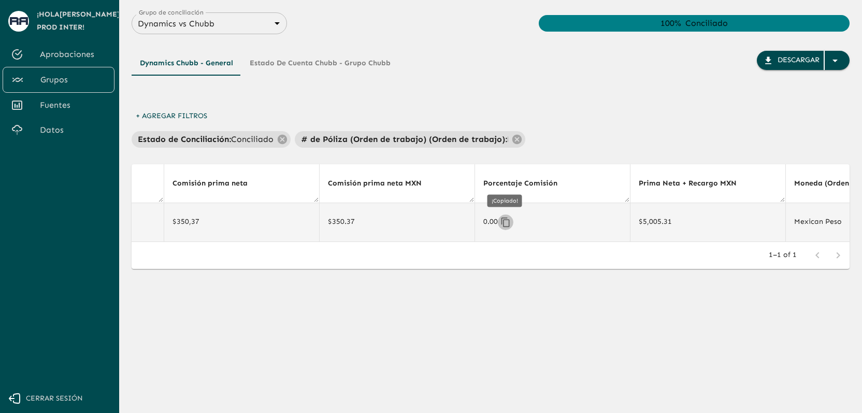
click at [501, 224] on icon "¡Copiado!" at bounding box center [505, 222] width 10 height 10
click at [501, 224] on icon "Copiar" at bounding box center [505, 222] width 10 height 10
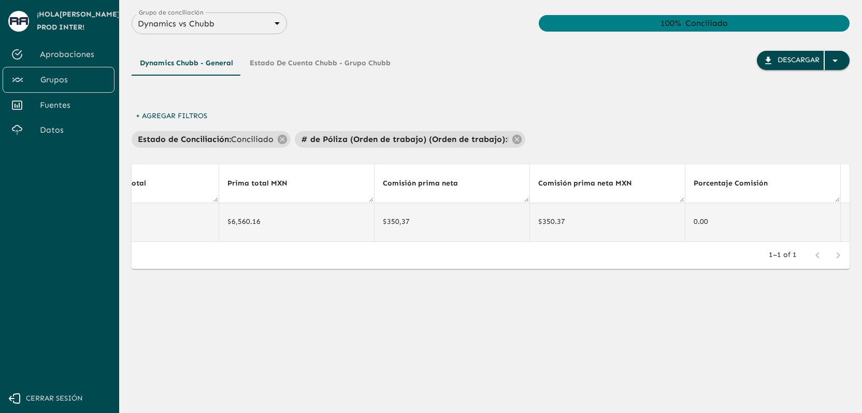
scroll to position [0, 1965]
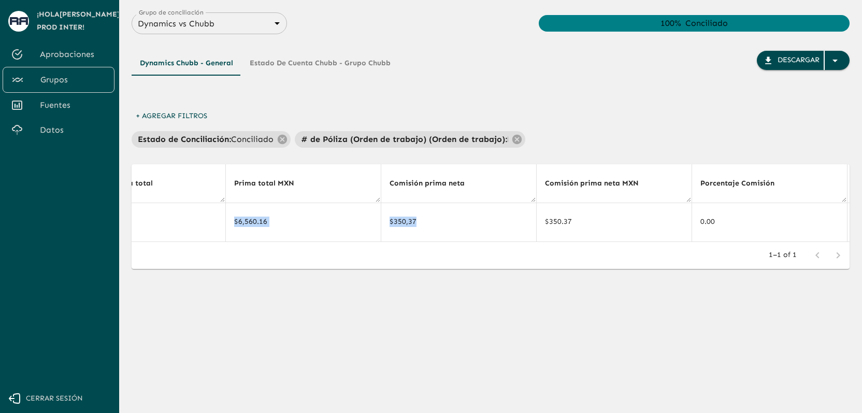
drag, startPoint x: 390, startPoint y: 241, endPoint x: 374, endPoint y: 242, distance: 16.1
click at [374, 242] on div "Estado de Conciliación Compañía de seguros (Orden de trabajo) (Orden de trabajo…" at bounding box center [491, 203] width 718 height 78
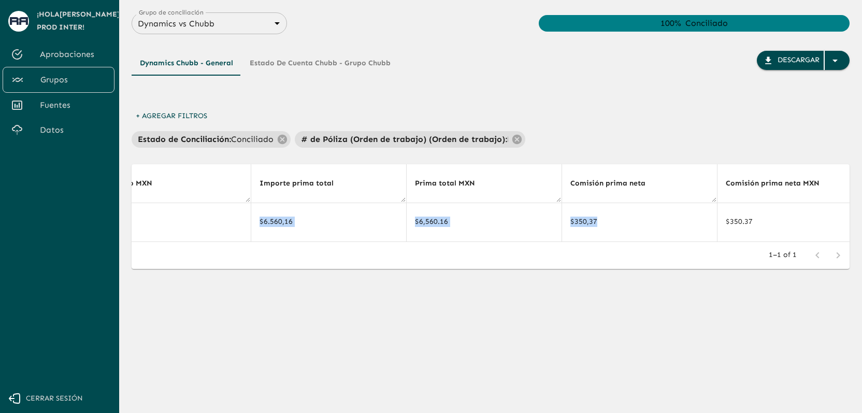
scroll to position [0, 1773]
click at [365, 258] on div "1–1 of 1" at bounding box center [491, 255] width 718 height 27
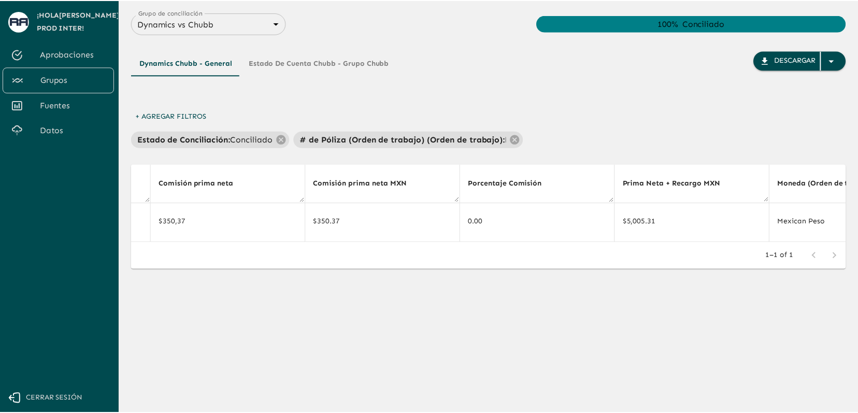
scroll to position [0, 2197]
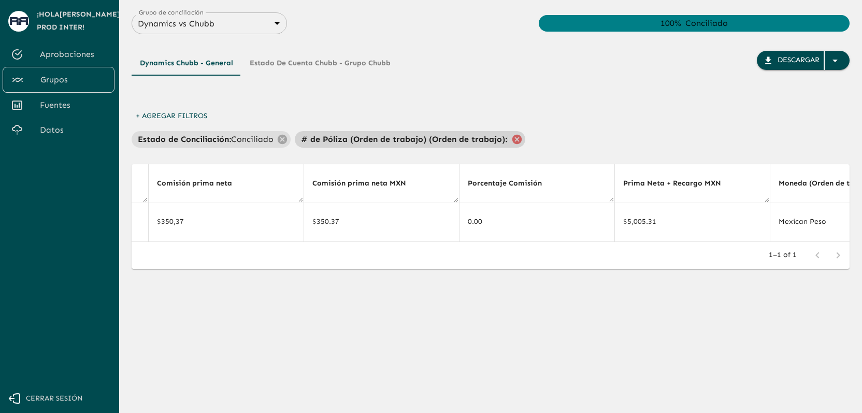
click at [515, 139] on icon at bounding box center [516, 139] width 11 height 11
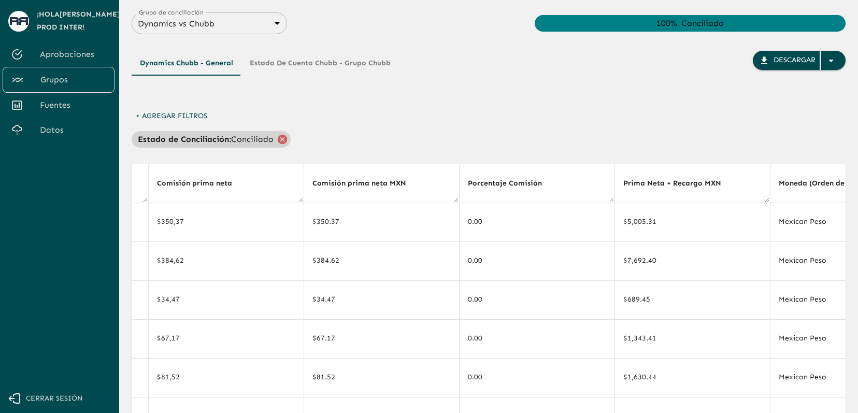
click at [279, 134] on icon at bounding box center [282, 139] width 11 height 11
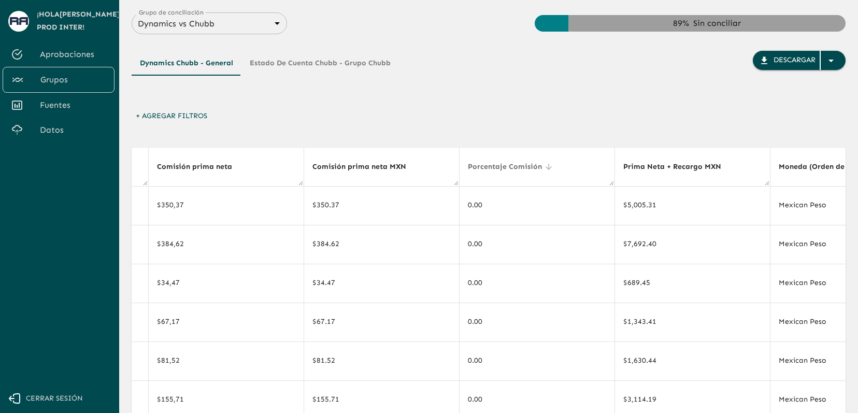
click at [544, 167] on icon at bounding box center [548, 166] width 9 height 9
click at [550, 166] on th "Porcentaje Comisión" at bounding box center [536, 167] width 155 height 39
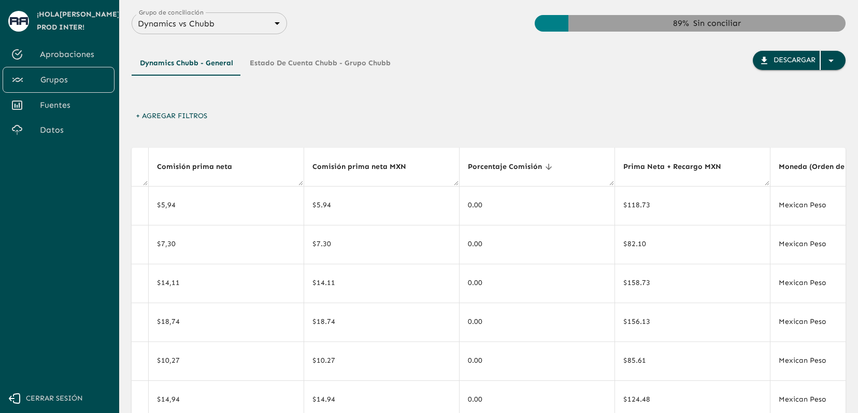
click at [544, 170] on icon at bounding box center [548, 166] width 9 height 9
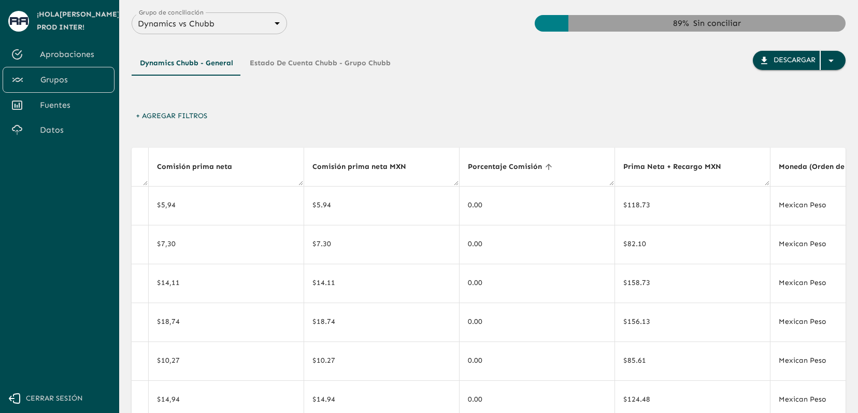
click at [544, 170] on icon at bounding box center [548, 166] width 9 height 9
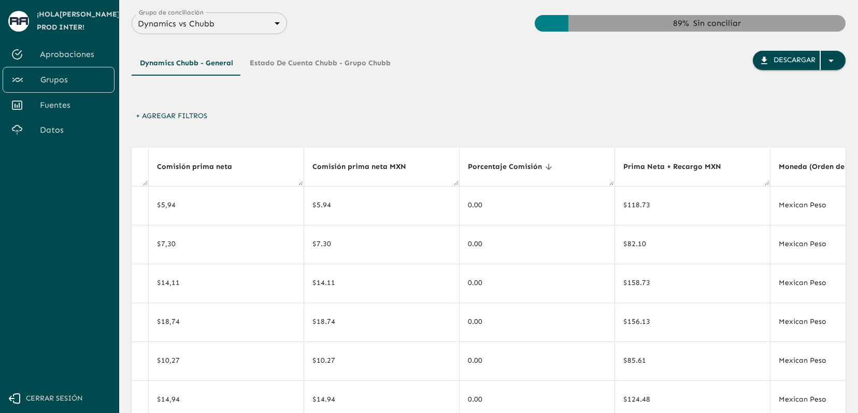
click at [544, 170] on icon at bounding box center [548, 166] width 9 height 9
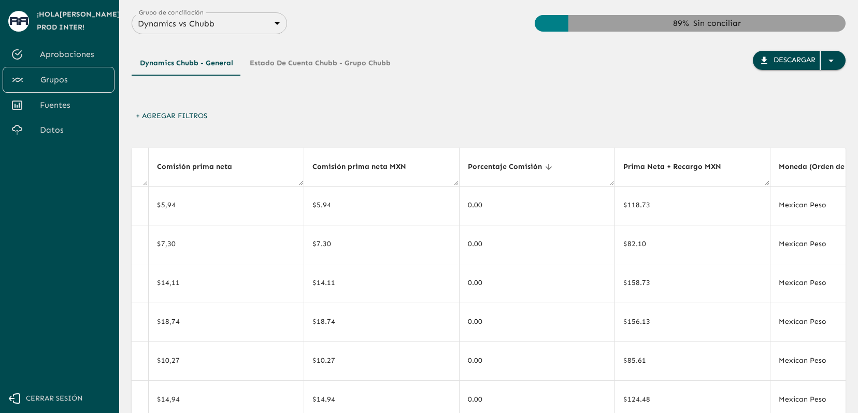
click at [544, 170] on icon at bounding box center [548, 166] width 9 height 9
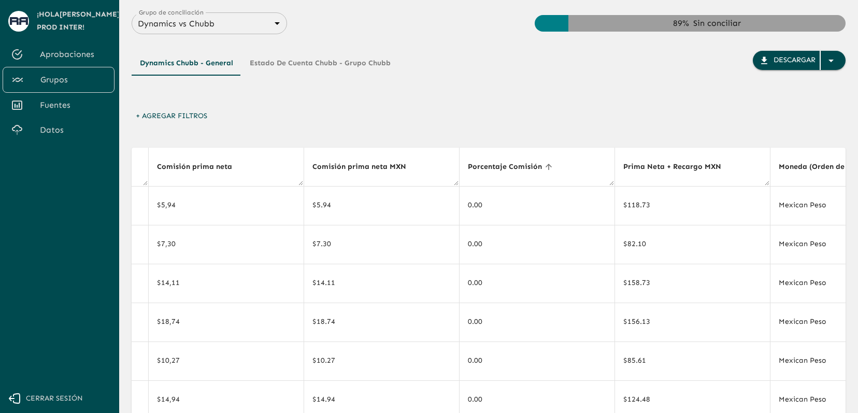
click at [544, 170] on icon at bounding box center [548, 166] width 9 height 9
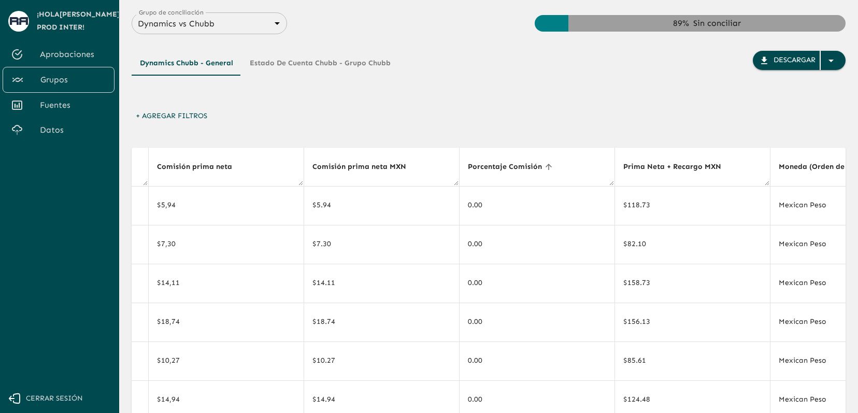
click at [544, 170] on icon at bounding box center [548, 166] width 9 height 9
click at [544, 168] on icon at bounding box center [548, 166] width 9 height 9
click at [545, 168] on icon at bounding box center [548, 167] width 6 height 6
click at [544, 168] on icon at bounding box center [548, 166] width 9 height 9
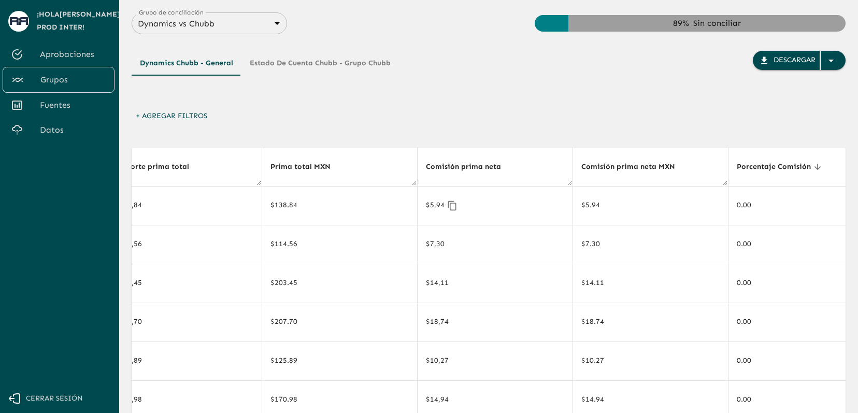
scroll to position [0, 1921]
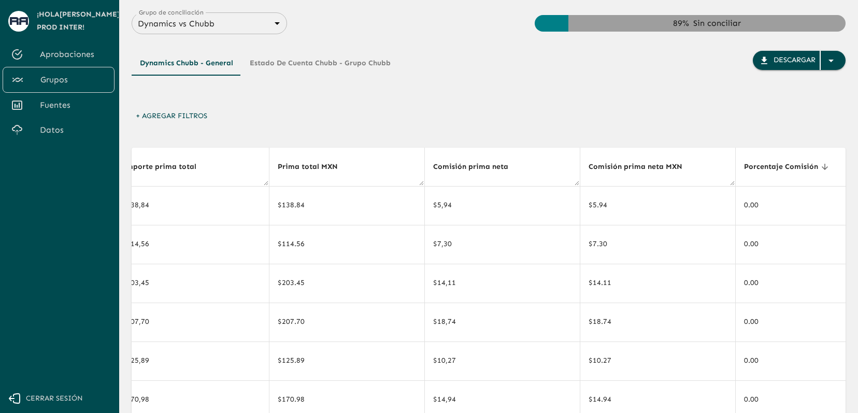
click at [466, 138] on div "Dynamics Chubb - General Estado de Cuenta Chubb - Grupo Chubb Descargar + Agreg…" at bounding box center [489, 308] width 714 height 548
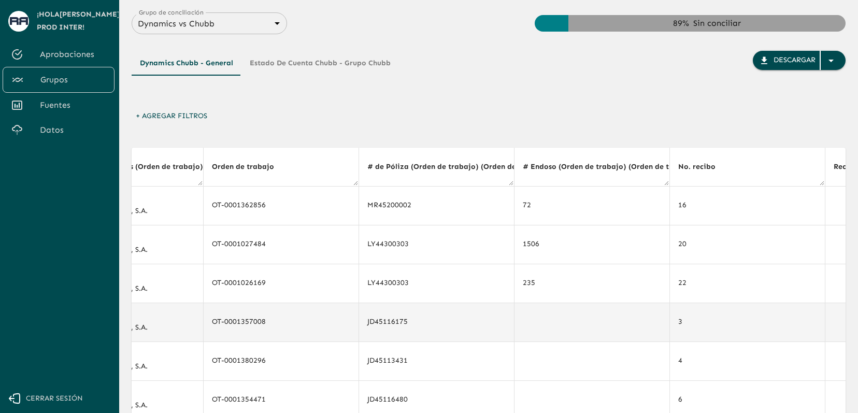
scroll to position [0, 0]
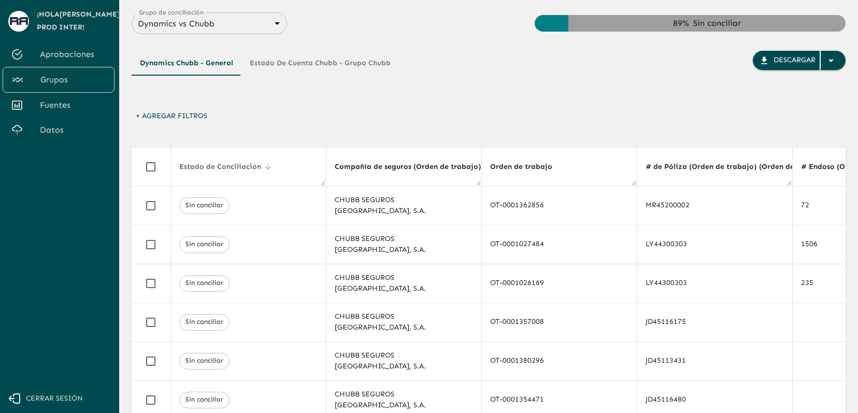
click at [265, 167] on icon at bounding box center [268, 167] width 6 height 6
click at [263, 166] on icon at bounding box center [267, 166] width 9 height 9
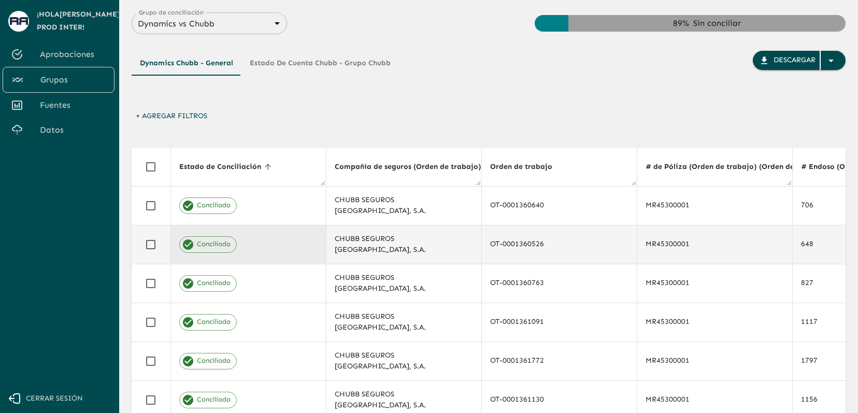
click at [278, 255] on td "Conciliado" at bounding box center [247, 244] width 155 height 39
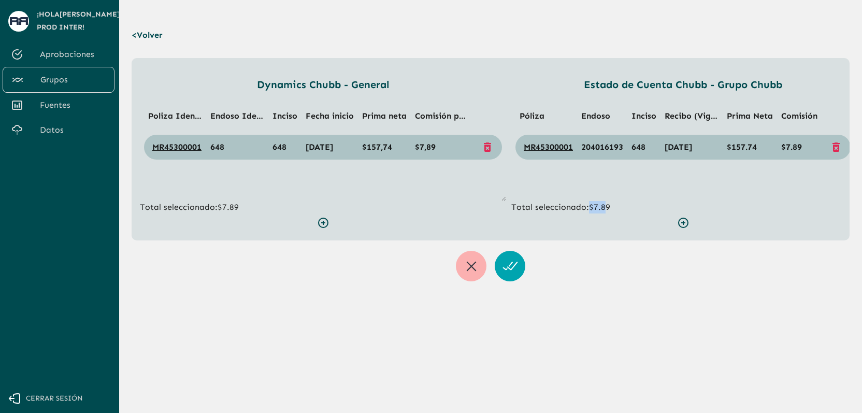
drag, startPoint x: 604, startPoint y: 204, endPoint x: 589, endPoint y: 205, distance: 15.1
click at [589, 205] on p "Total seleccionado: $7.89" at bounding box center [682, 207] width 343 height 12
click at [615, 207] on p "Total seleccionado: $7.89" at bounding box center [682, 207] width 343 height 12
drag, startPoint x: 602, startPoint y: 204, endPoint x: 589, endPoint y: 206, distance: 13.6
click at [589, 206] on p "Total seleccionado: $7.89" at bounding box center [682, 207] width 343 height 12
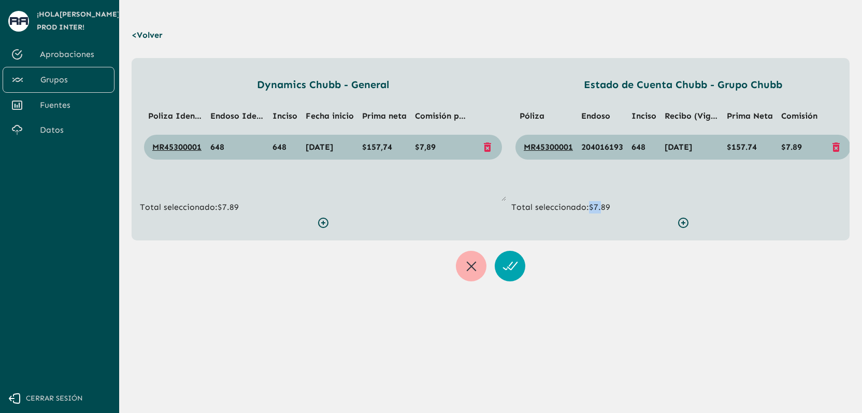
click at [591, 206] on p "Total seleccionado: $7.89" at bounding box center [682, 207] width 343 height 12
drag, startPoint x: 600, startPoint y: 208, endPoint x: 630, endPoint y: 208, distance: 30.0
click at [630, 208] on p "Total seleccionado: $7.89" at bounding box center [682, 207] width 343 height 12
drag, startPoint x: 740, startPoint y: 146, endPoint x: 748, endPoint y: 146, distance: 7.8
click at [748, 146] on span "$157.74" at bounding box center [742, 147] width 30 height 10
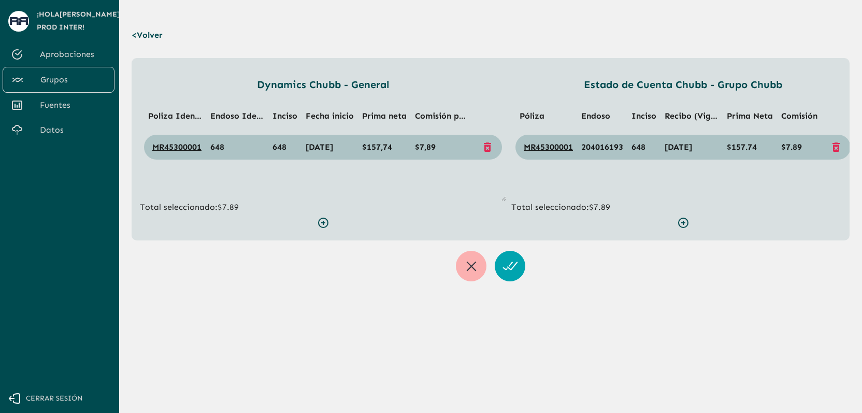
click at [678, 191] on ul "Póliza Endoso Inciso Recibo (Vig Póliza) Prima [PERSON_NAME] Comisión MR4530000…" at bounding box center [682, 149] width 343 height 104
click at [155, 42] on p "< Volver" at bounding box center [150, 35] width 36 height 29
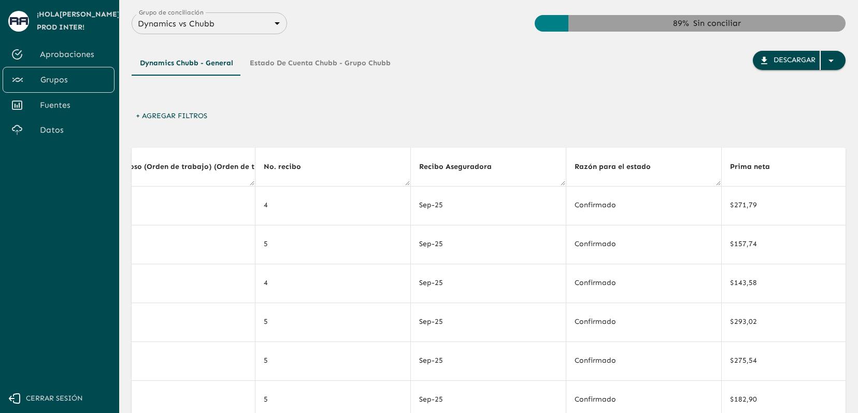
scroll to position [0, 705]
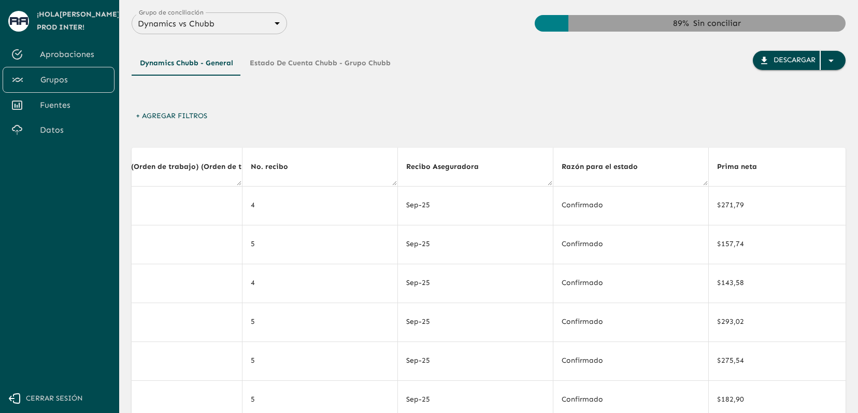
click at [576, 85] on div "Dynamics Chubb - General Estado de Cuenta Chubb - Grupo Chubb Descargar" at bounding box center [489, 79] width 714 height 56
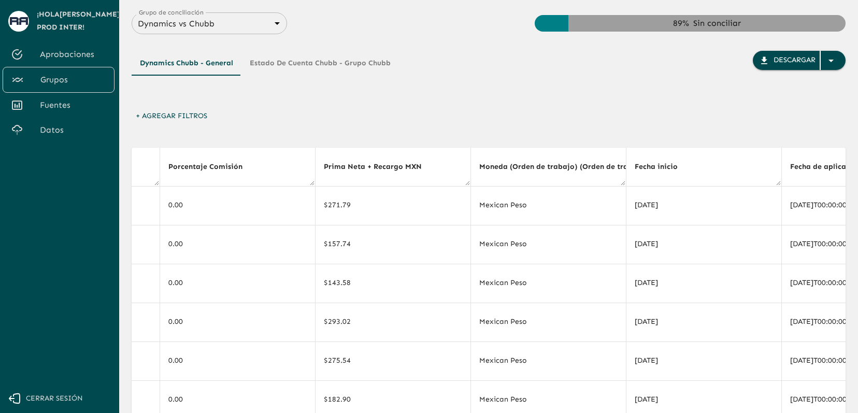
scroll to position [0, 2496]
drag, startPoint x: 620, startPoint y: 171, endPoint x: 680, endPoint y: 171, distance: 60.6
click at [680, 171] on tr "Estado de Conciliación Compañía de seguros (Orden de trabajo) (Orden de trabajo…" at bounding box center [761, 167] width 6253 height 39
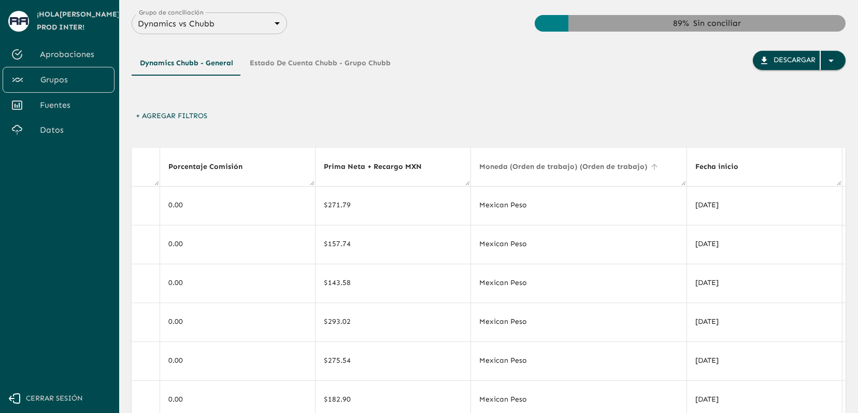
click at [649, 169] on icon at bounding box center [653, 166] width 9 height 9
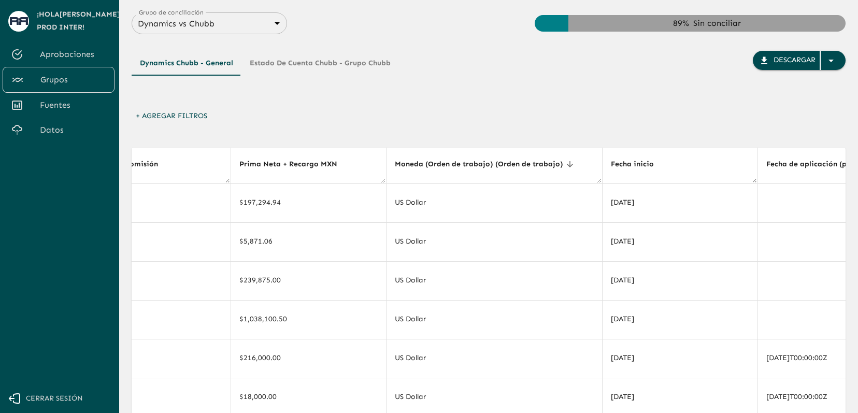
scroll to position [0, 2581]
click at [369, 57] on button "Estado de Cuenta Chubb - Grupo Chubb" at bounding box center [319, 63] width 157 height 25
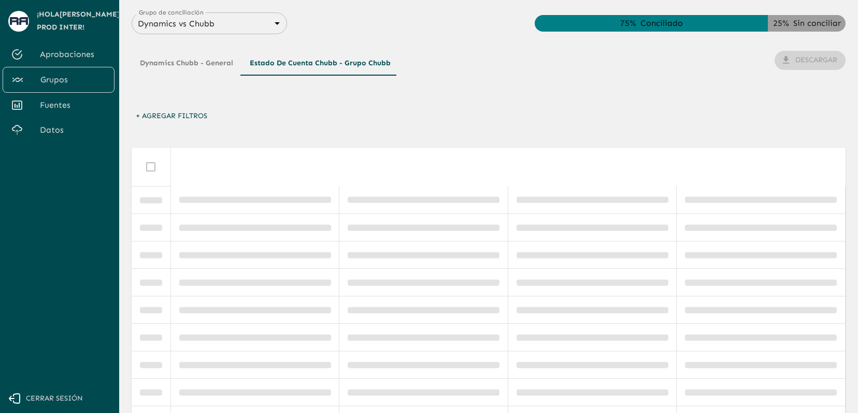
click at [512, 93] on div "Dynamics Chubb - General Estado de Cuenta Chubb - Grupo Chubb Descargar" at bounding box center [489, 79] width 714 height 56
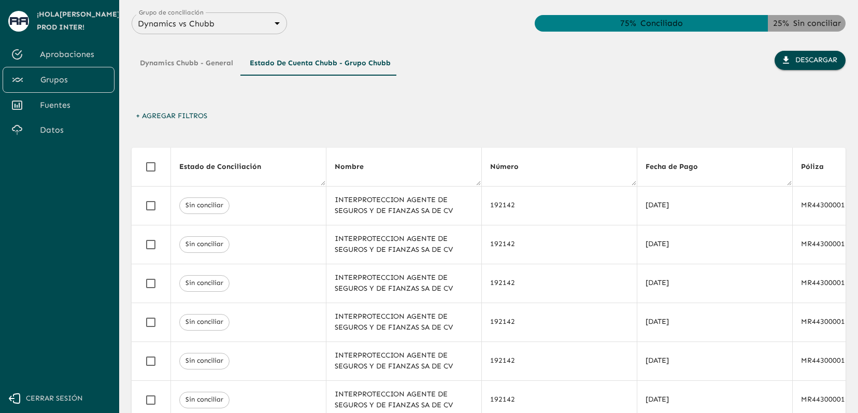
click at [481, 101] on div "Dynamics Chubb - General Estado de Cuenta Chubb - Grupo Chubb Descargar" at bounding box center [489, 79] width 714 height 56
click at [601, 87] on div "Dynamics Chubb - General Estado de Cuenta Chubb - Grupo Chubb Descargar" at bounding box center [489, 79] width 714 height 56
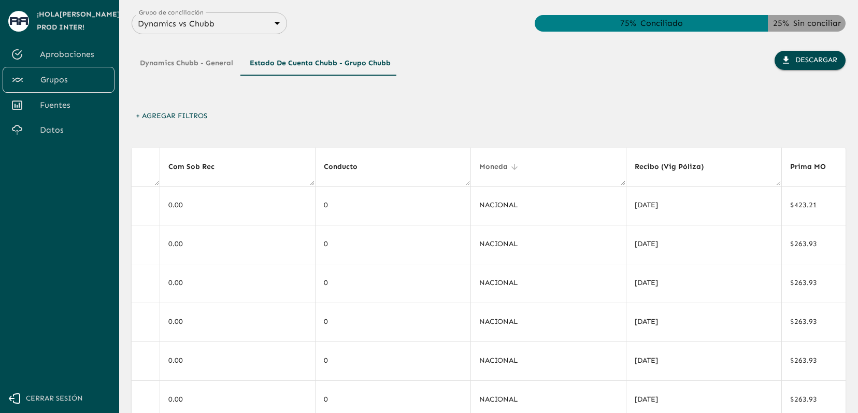
click at [511, 167] on icon at bounding box center [514, 167] width 6 height 6
click at [511, 167] on icon at bounding box center [514, 166] width 9 height 9
click at [511, 167] on icon at bounding box center [514, 167] width 6 height 6
click at [511, 167] on icon at bounding box center [514, 166] width 9 height 9
click at [511, 167] on icon at bounding box center [514, 167] width 6 height 6
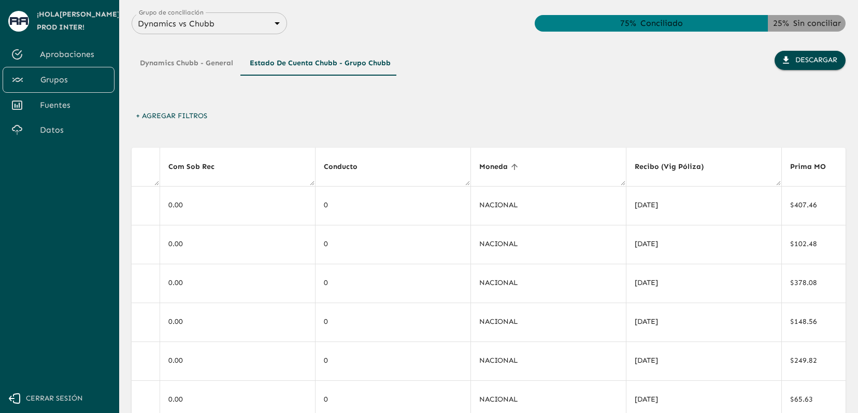
click at [196, 57] on button "Dynamics Chubb - General" at bounding box center [187, 63] width 110 height 25
